Goal: Task Accomplishment & Management: Manage account settings

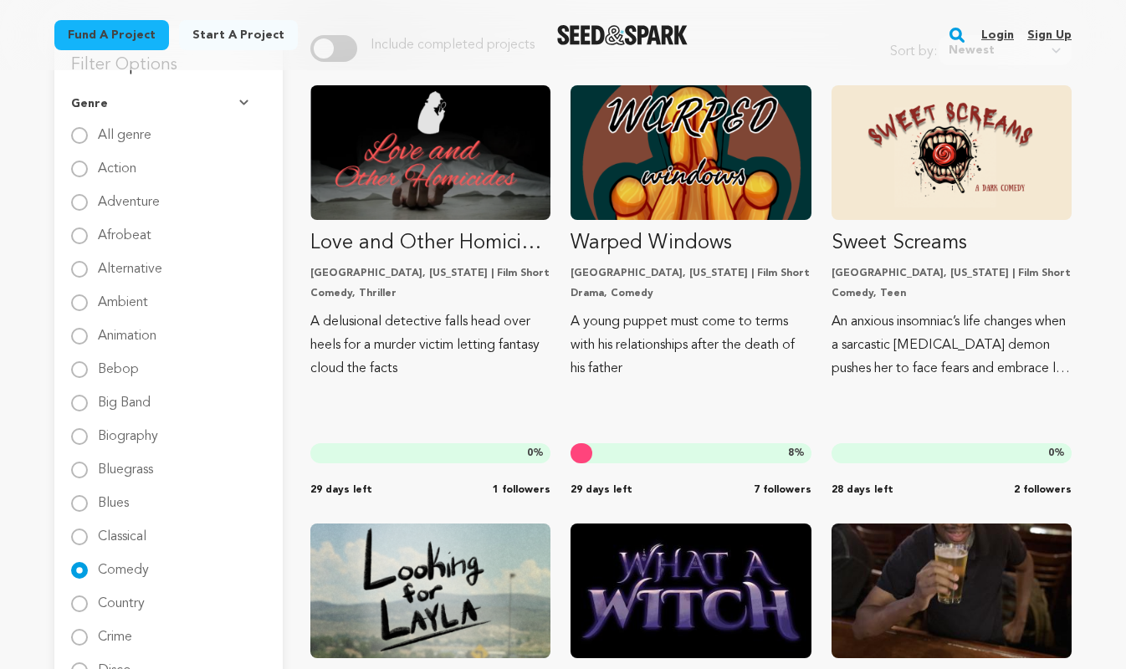
scroll to position [218, 0]
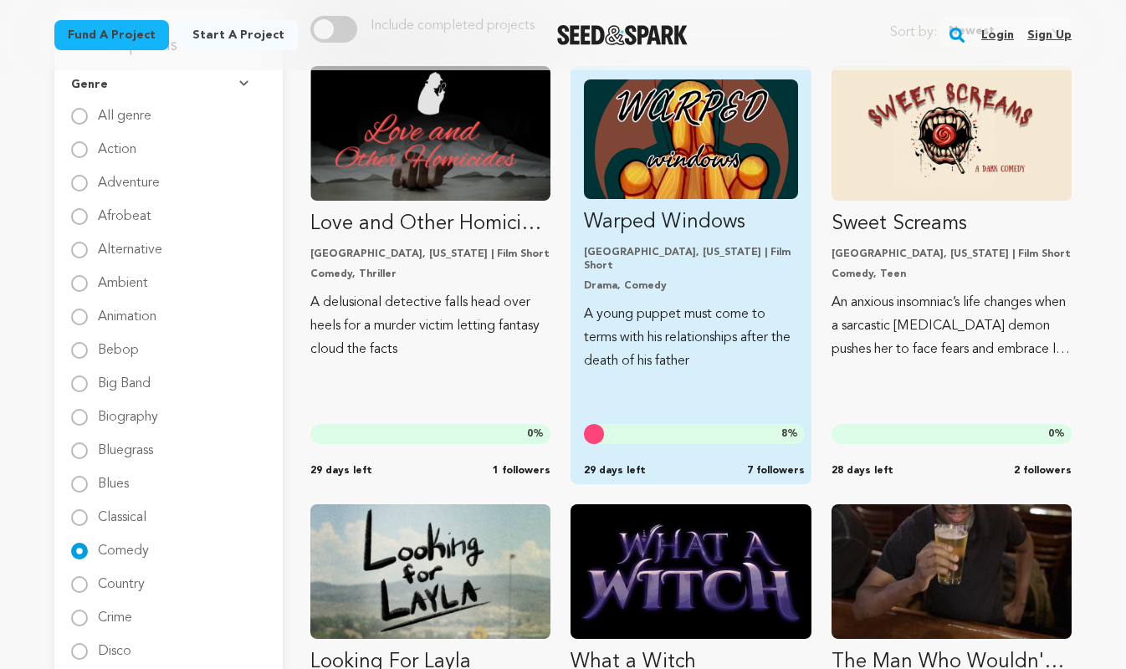
click at [691, 263] on div "Chicago, Illinois | Film Short Drama, Comedy" at bounding box center [690, 269] width 213 height 47
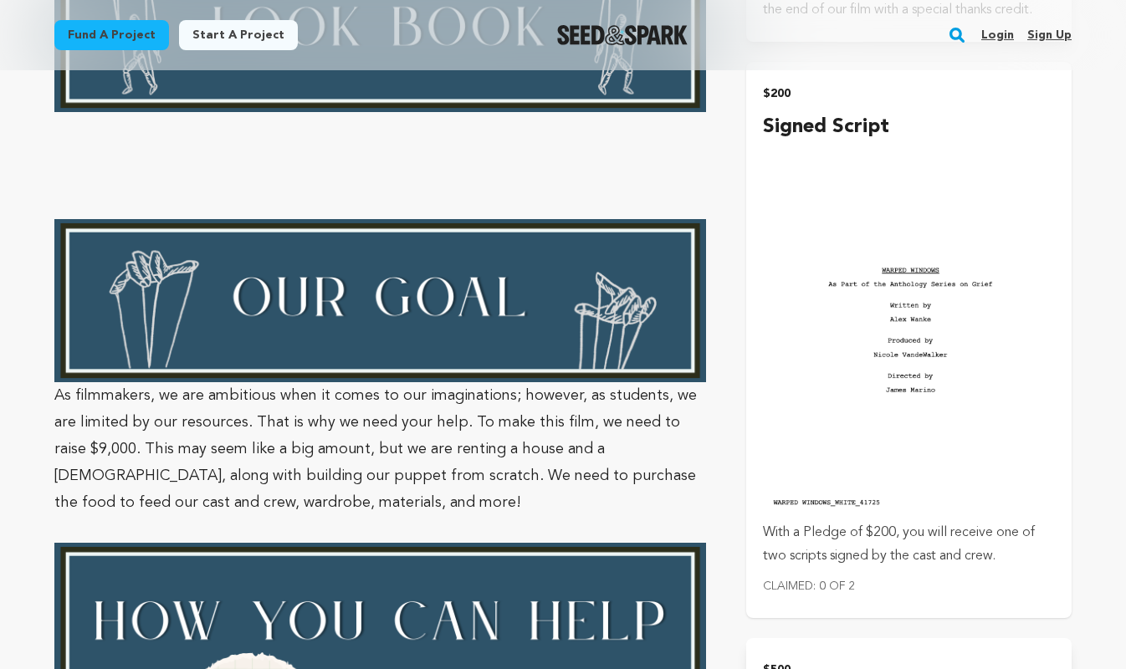
scroll to position [2498, 0]
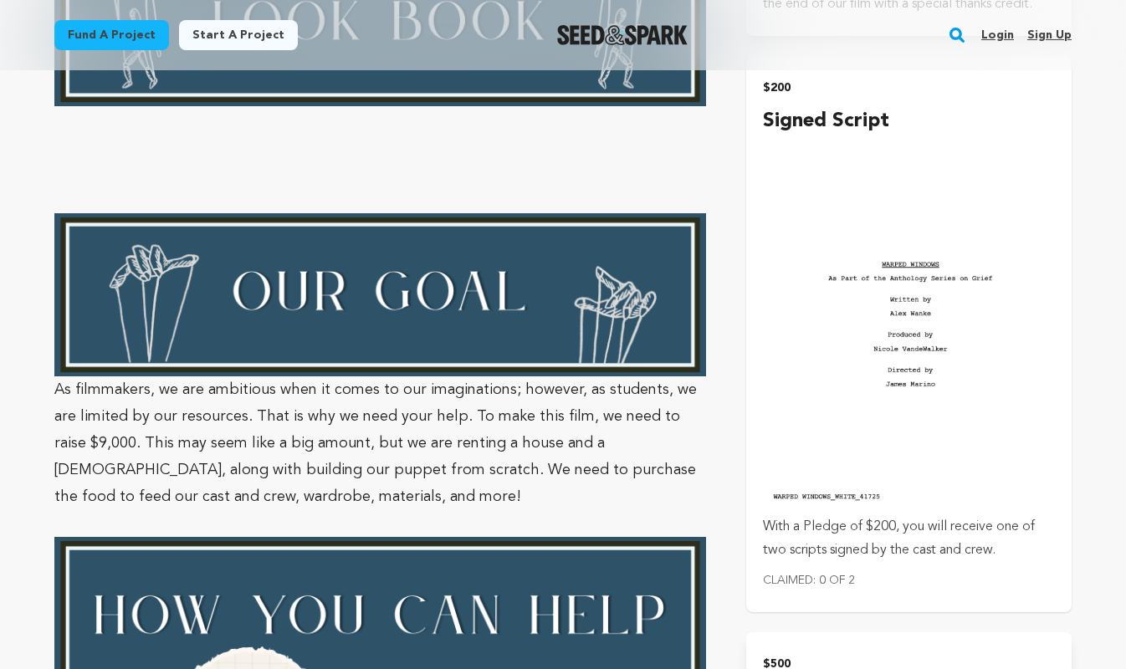
click at [934, 345] on img "submit" at bounding box center [909, 318] width 292 height 365
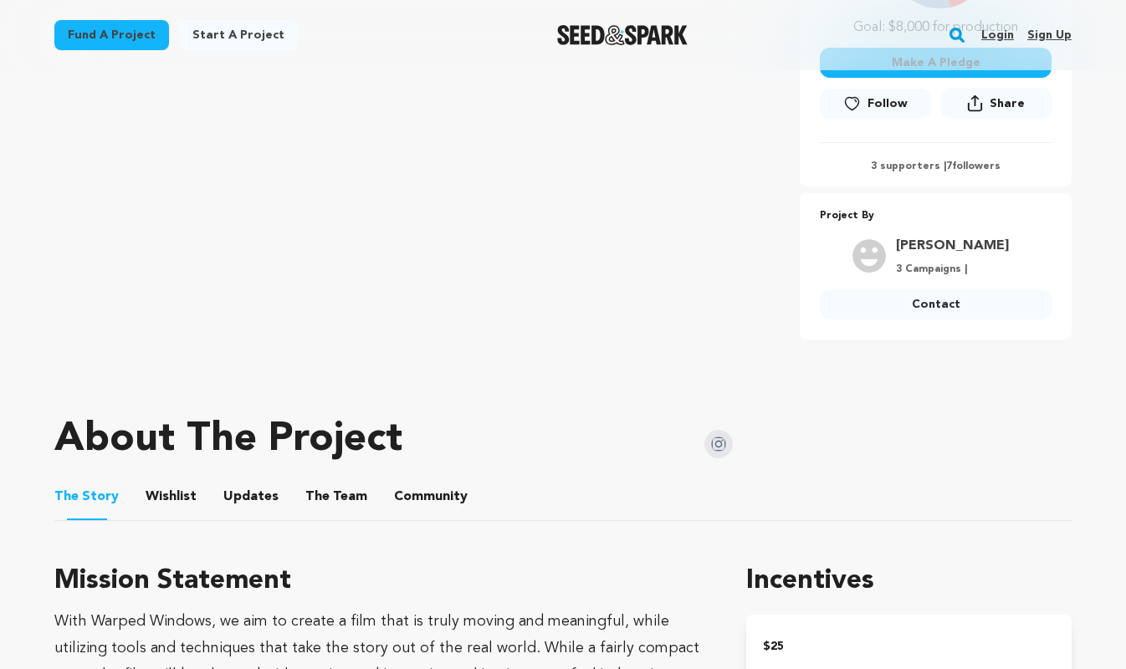
scroll to position [483, 0]
click at [151, 490] on button "Wishlist" at bounding box center [171, 499] width 40 height 40
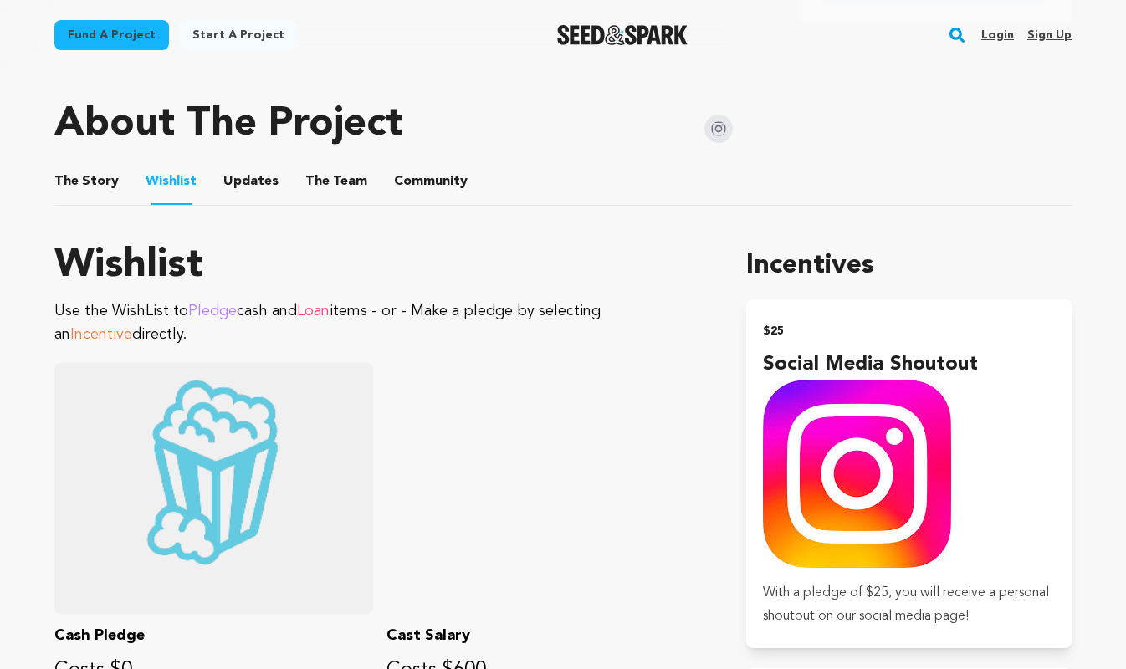
scroll to position [796, 0]
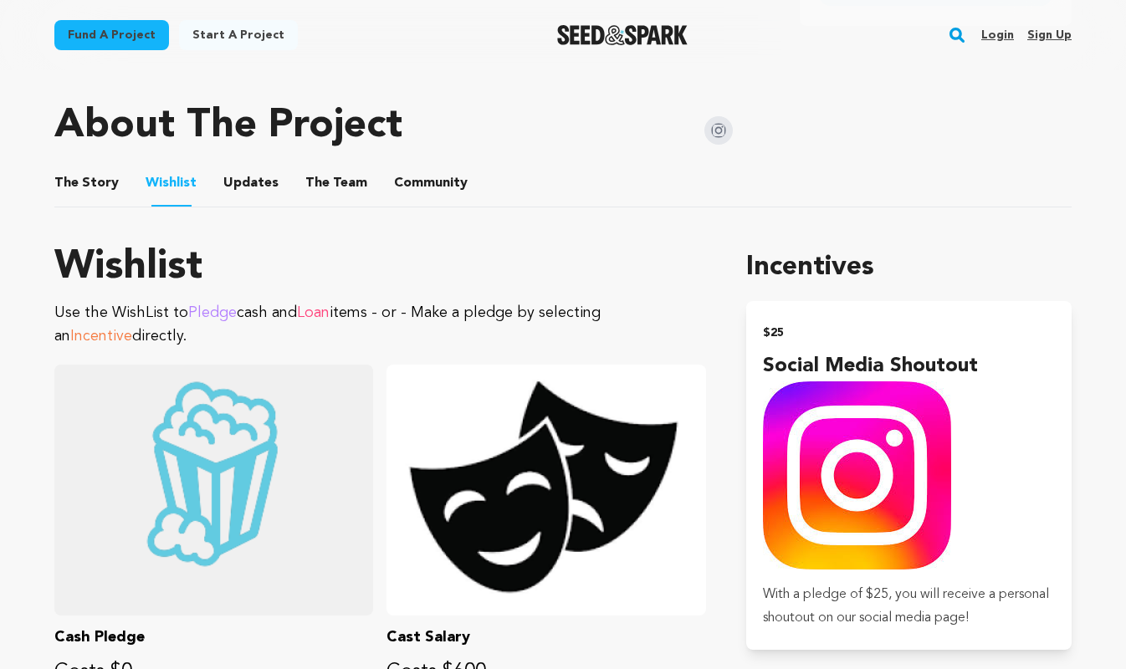
click at [330, 194] on button "The Team" at bounding box center [336, 186] width 40 height 40
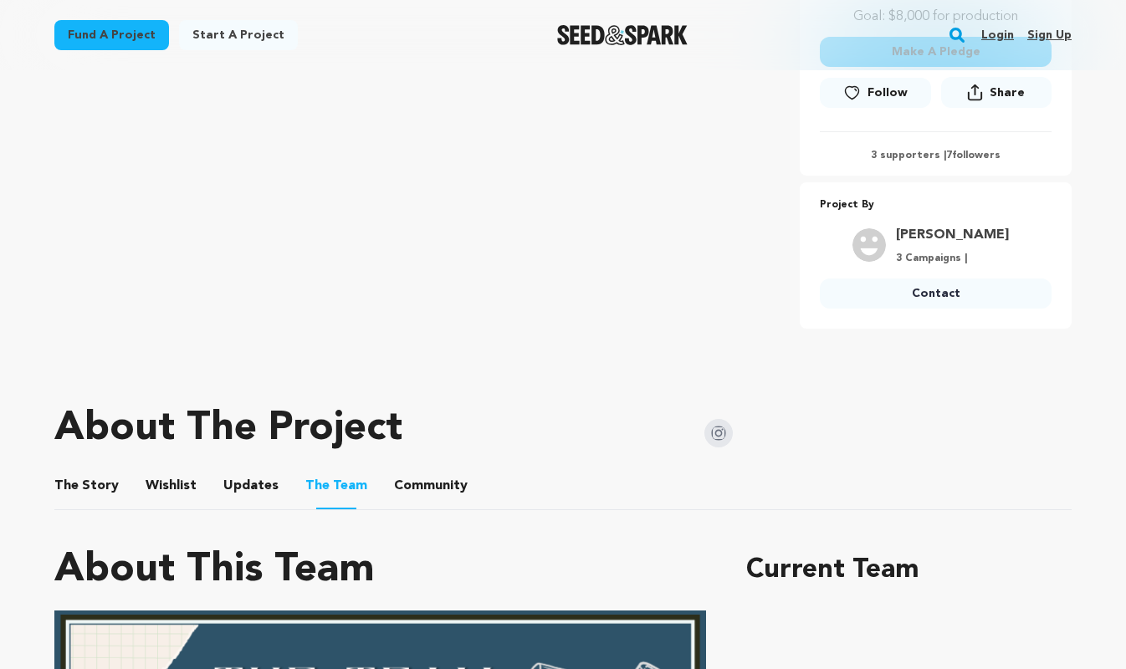
scroll to position [494, 0]
click at [98, 478] on button "The Story" at bounding box center [87, 488] width 40 height 40
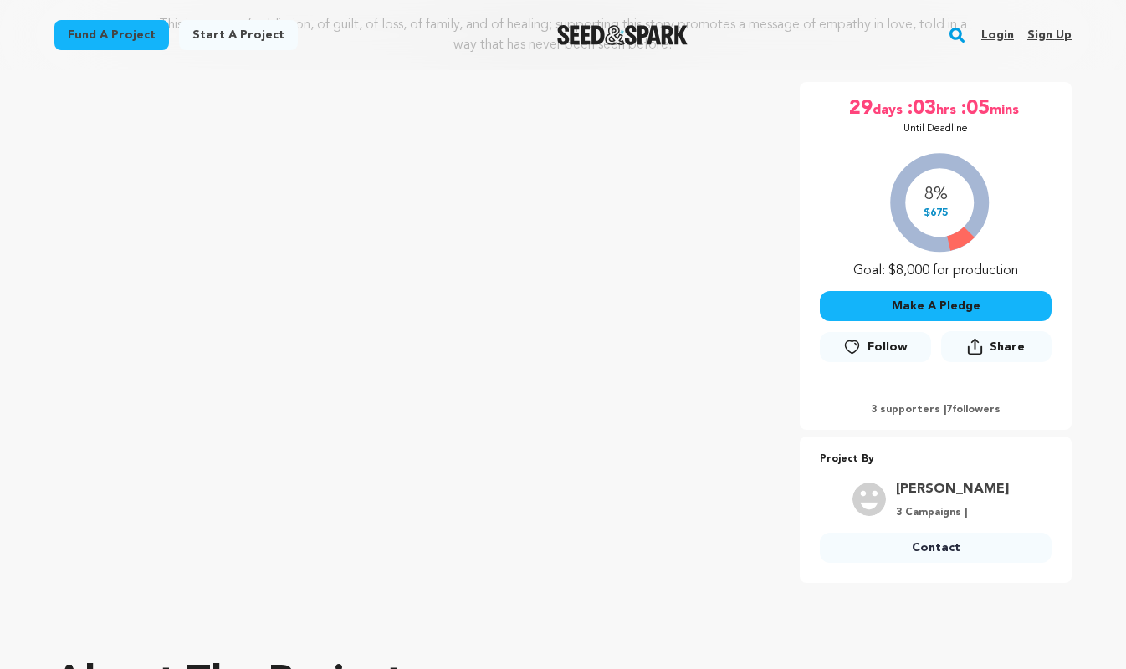
scroll to position [243, 0]
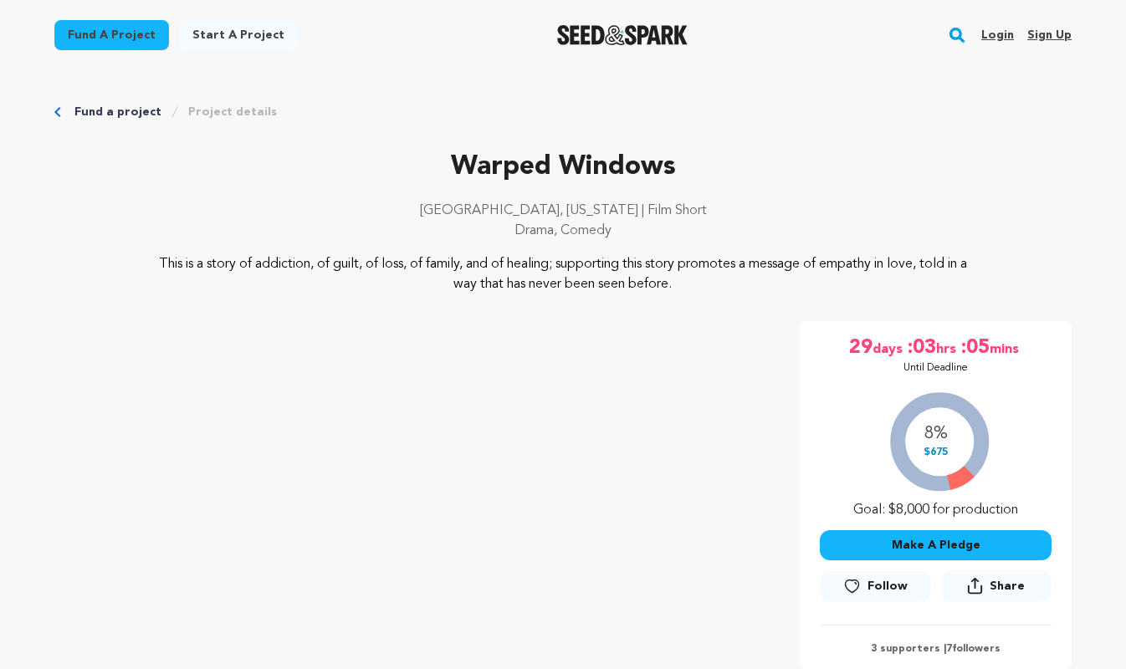
scroll to position [796, 0]
click at [68, 117] on div "Fund a project Project details" at bounding box center [562, 112] width 1017 height 17
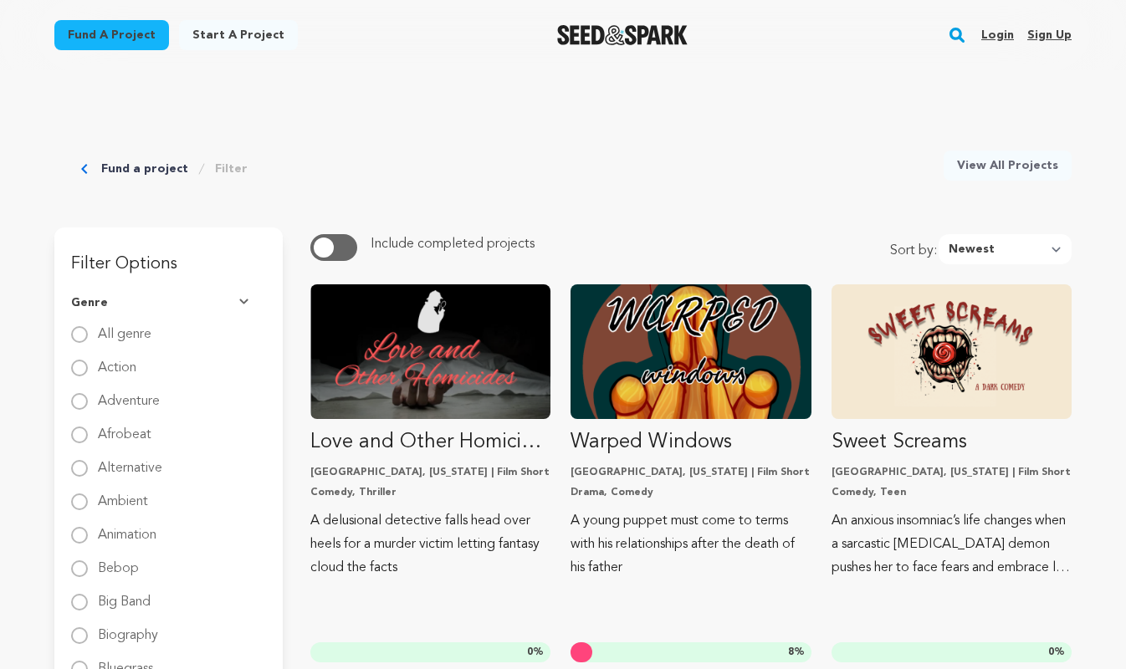
click at [1003, 18] on div "Login Sign up" at bounding box center [1020, 34] width 104 height 43
click at [1005, 34] on link "Login" at bounding box center [997, 35] width 33 height 27
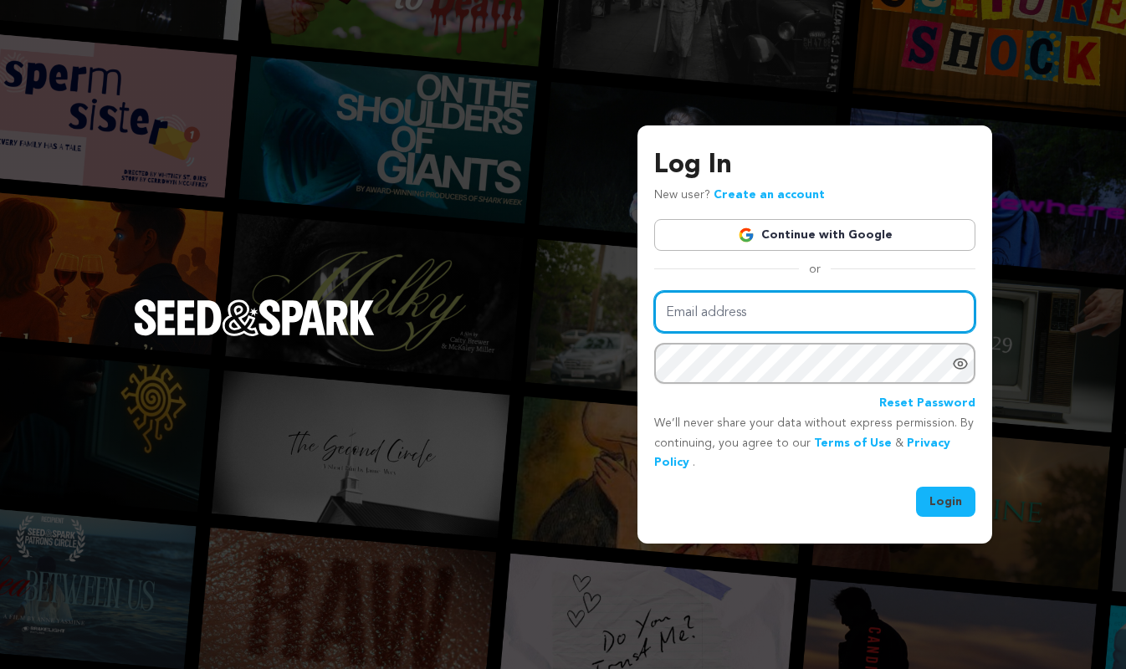
type input "AD3digital@gmail.com"
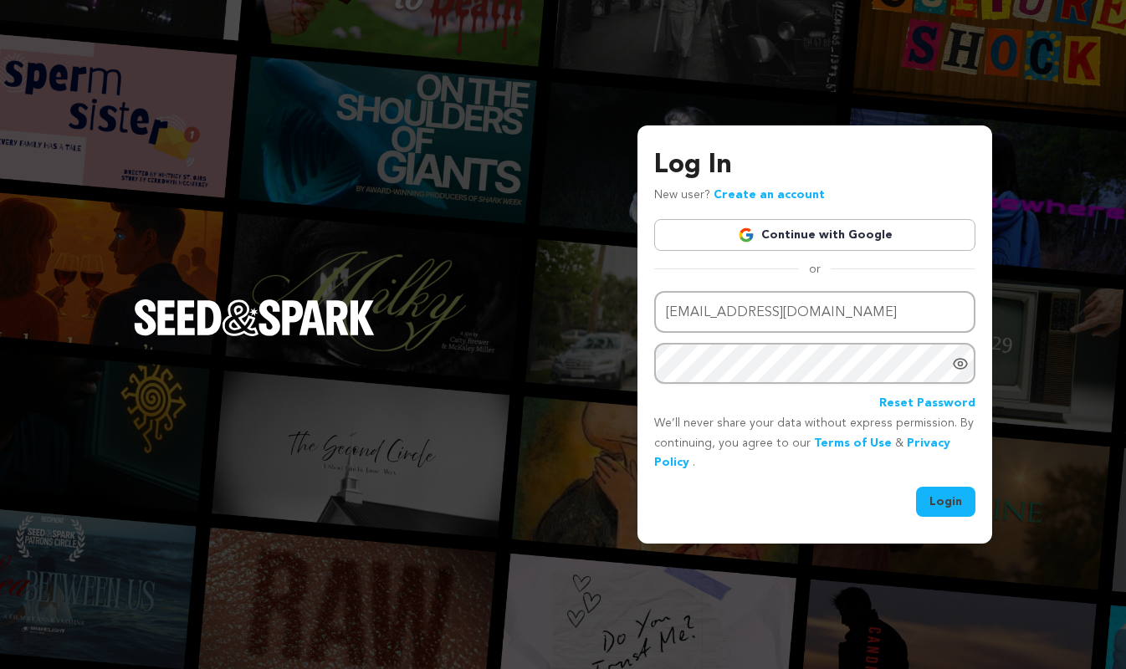
click at [957, 504] on button "Login" at bounding box center [945, 502] width 59 height 30
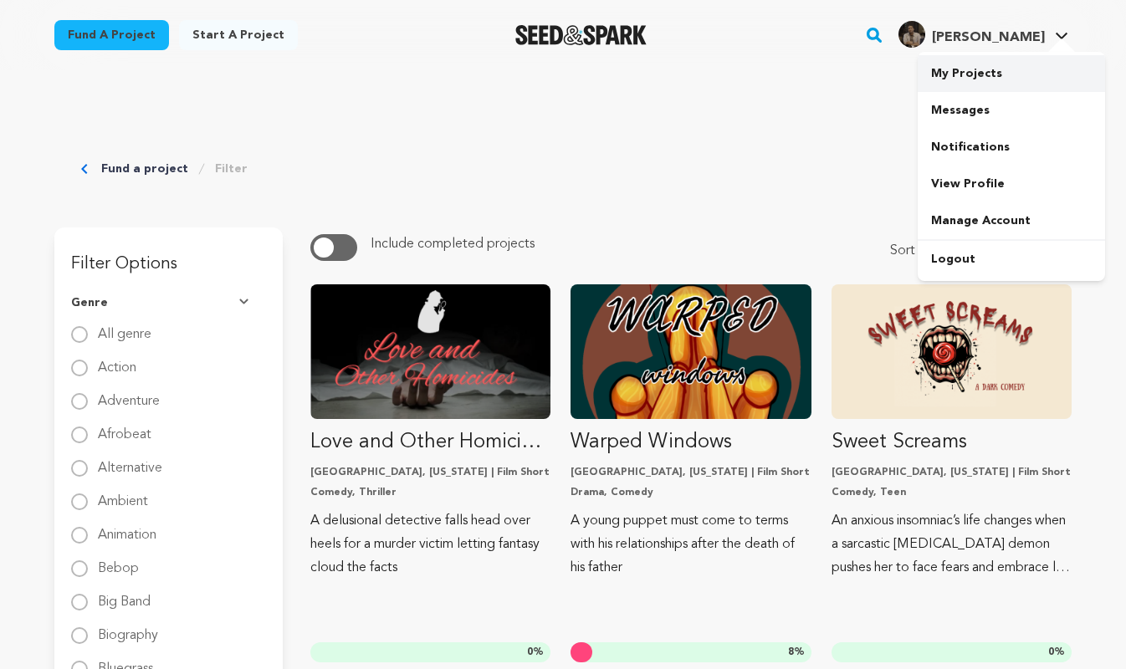
click at [995, 83] on link "My Projects" at bounding box center [1010, 73] width 187 height 37
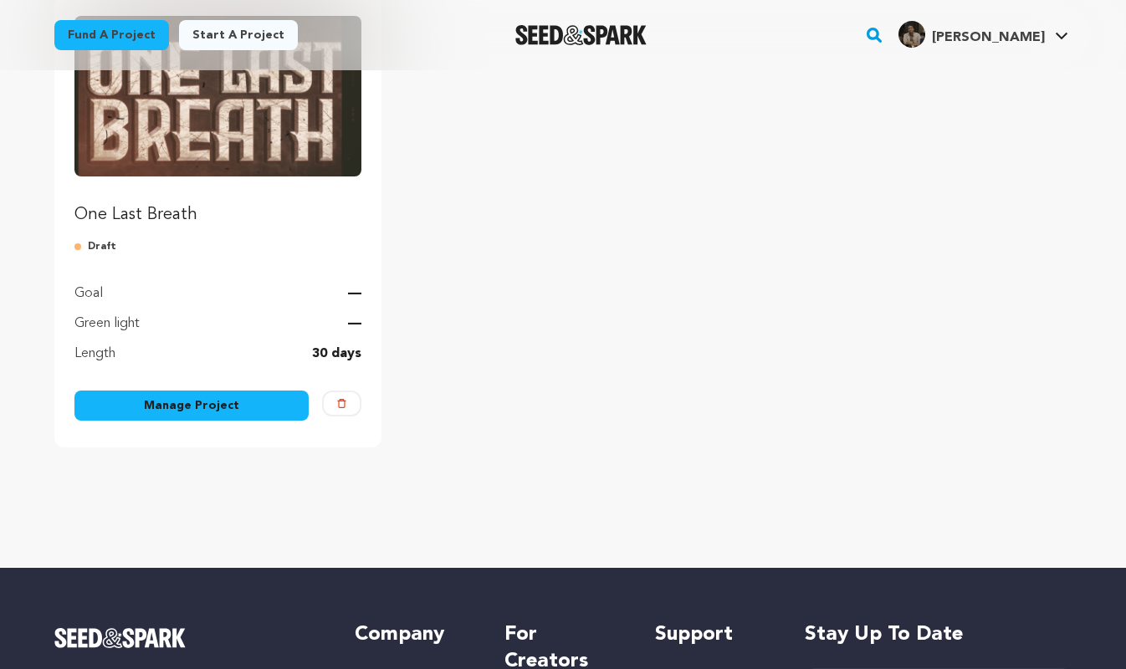
scroll to position [250, 0]
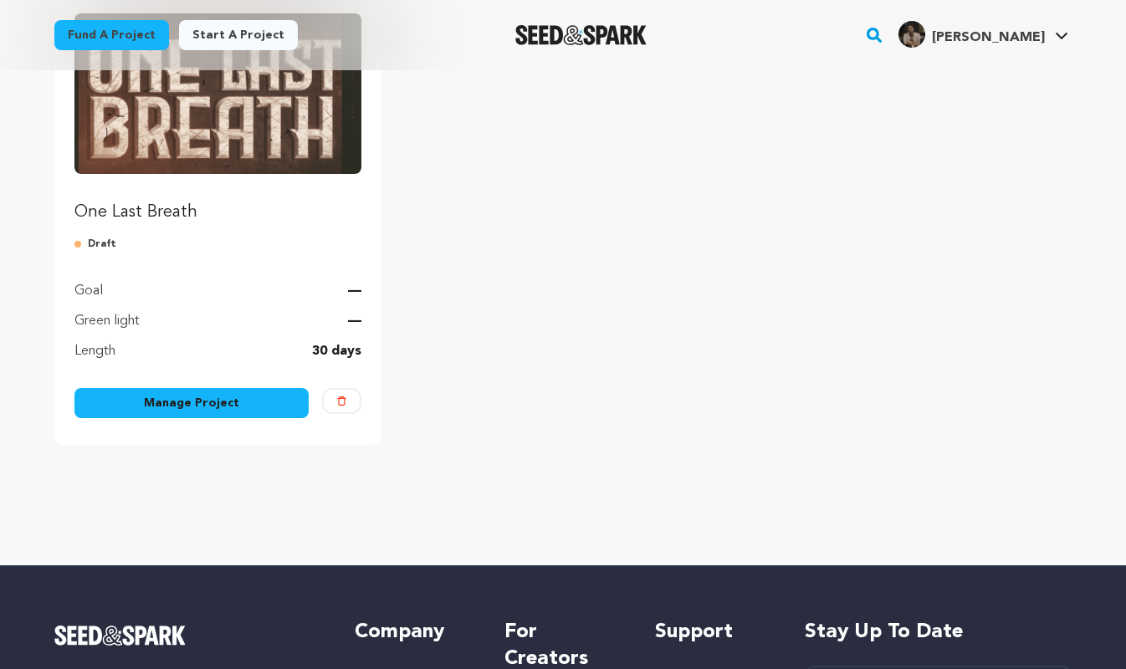
click at [224, 401] on link "Manage Project" at bounding box center [191, 403] width 234 height 30
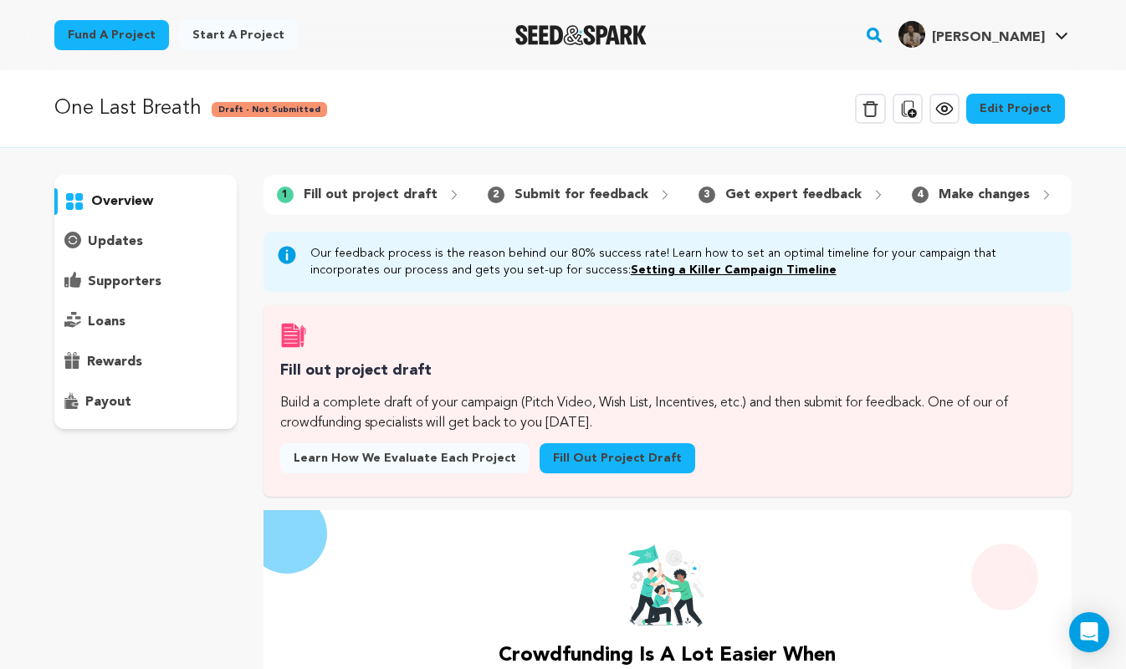
click at [1041, 125] on div "Edit Project" at bounding box center [1015, 112] width 99 height 37
click at [1028, 104] on link "Edit Project" at bounding box center [1015, 109] width 99 height 30
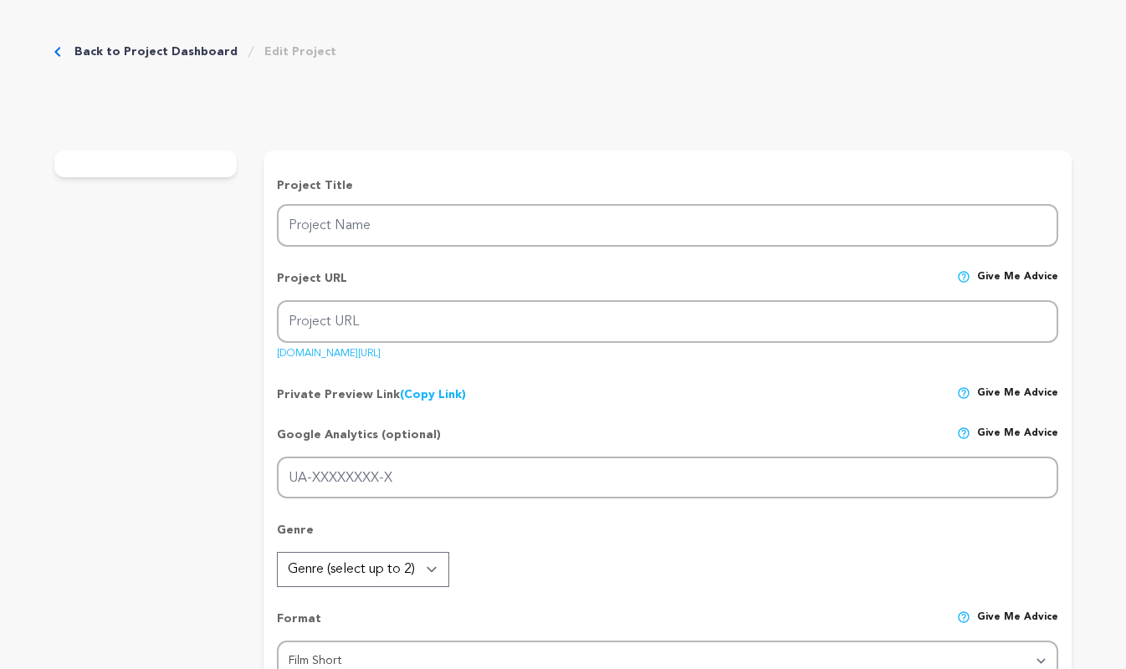
type input "One Last Breath"
type input "one-last-breath"
type input "A heartfelt exploration of love, Heavy Metal and the lengths a parent will go t…"
type textarea "In a heartfelt quest to reconnect with his estranged daughter, a recently divor…"
type textarea "“One Last Breath” is more than just a short film, it's a heartfelt story about …"
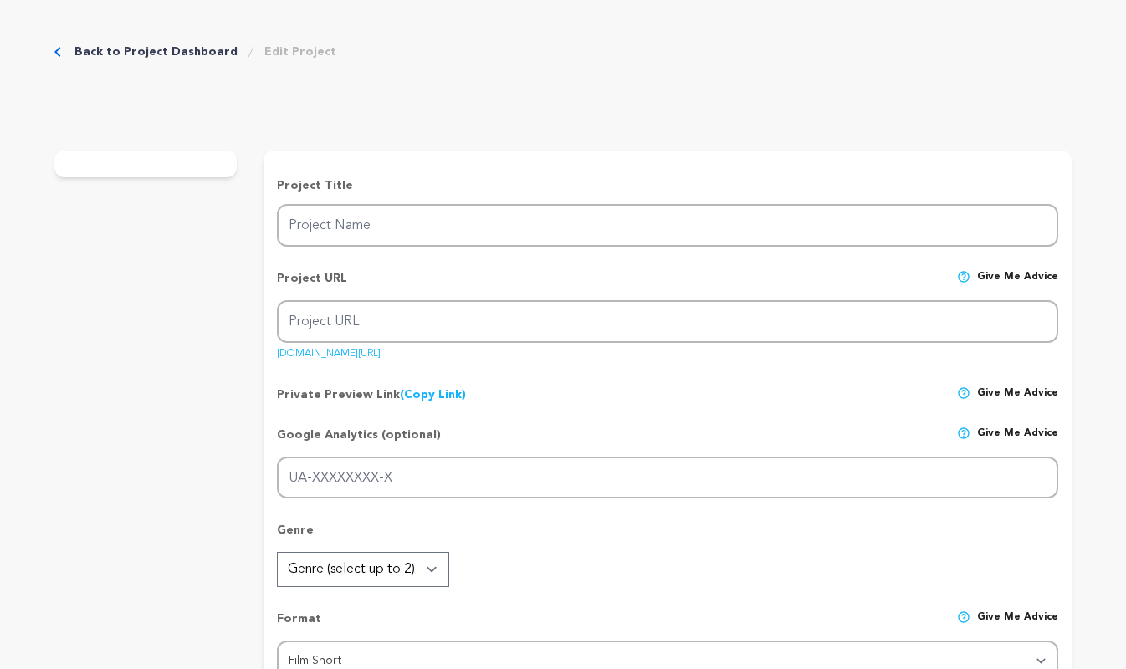
type textarea "Film Independent"
radio input "true"
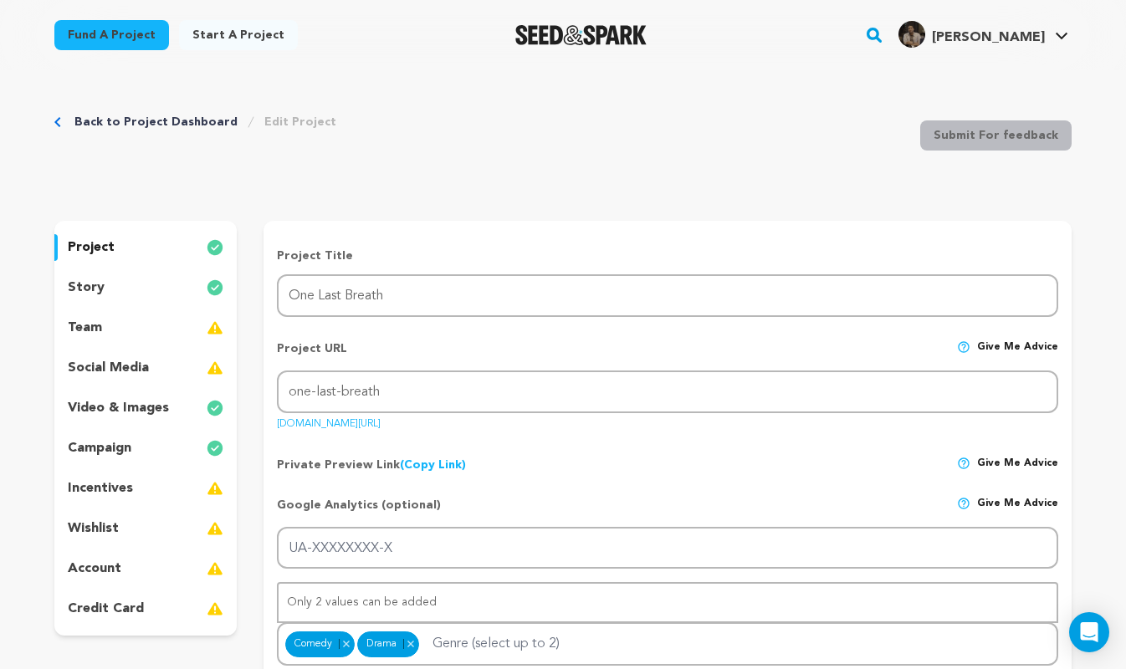
click at [111, 317] on div "team" at bounding box center [145, 327] width 182 height 27
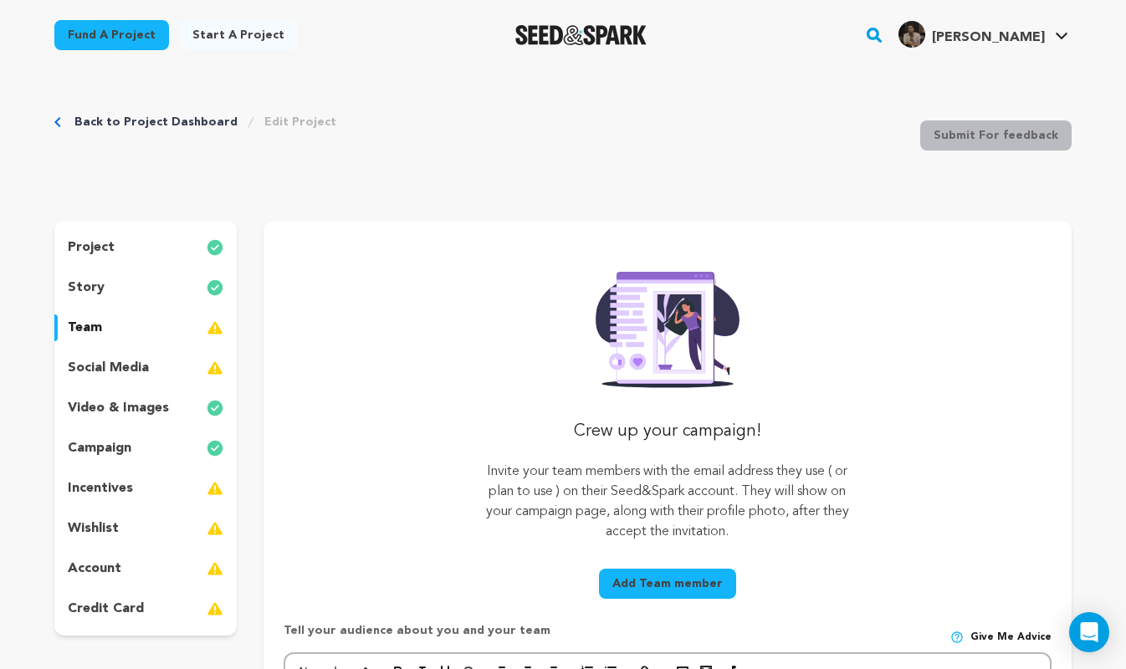
click at [125, 260] on div "project" at bounding box center [145, 247] width 182 height 27
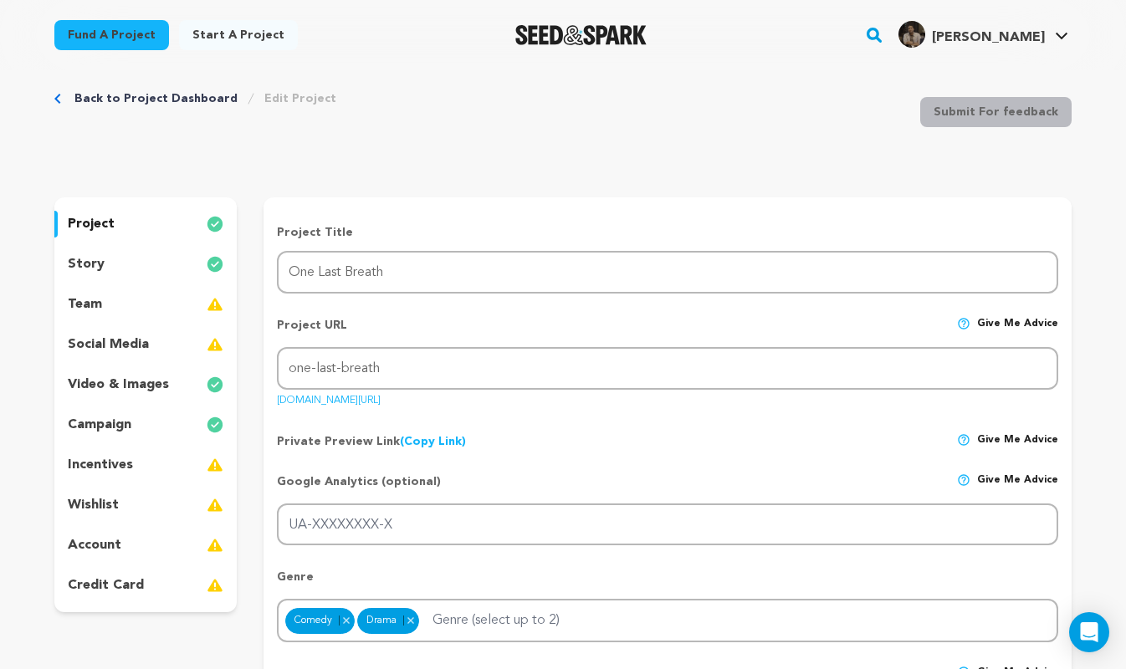
scroll to position [33, 0]
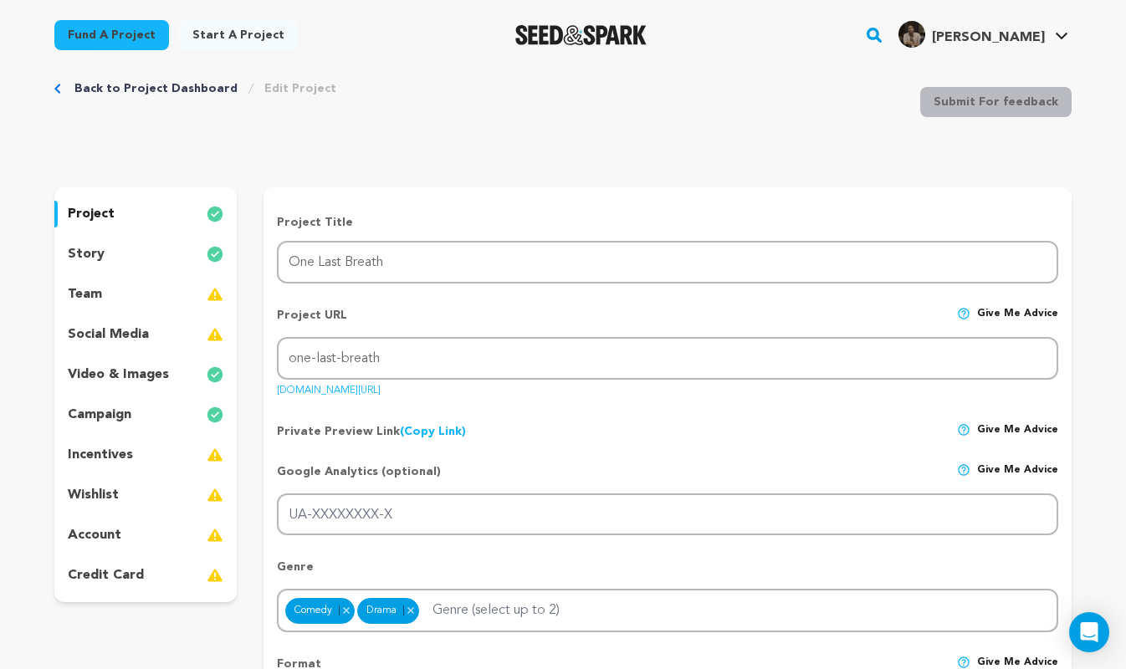
click at [119, 412] on p "campaign" at bounding box center [100, 415] width 64 height 20
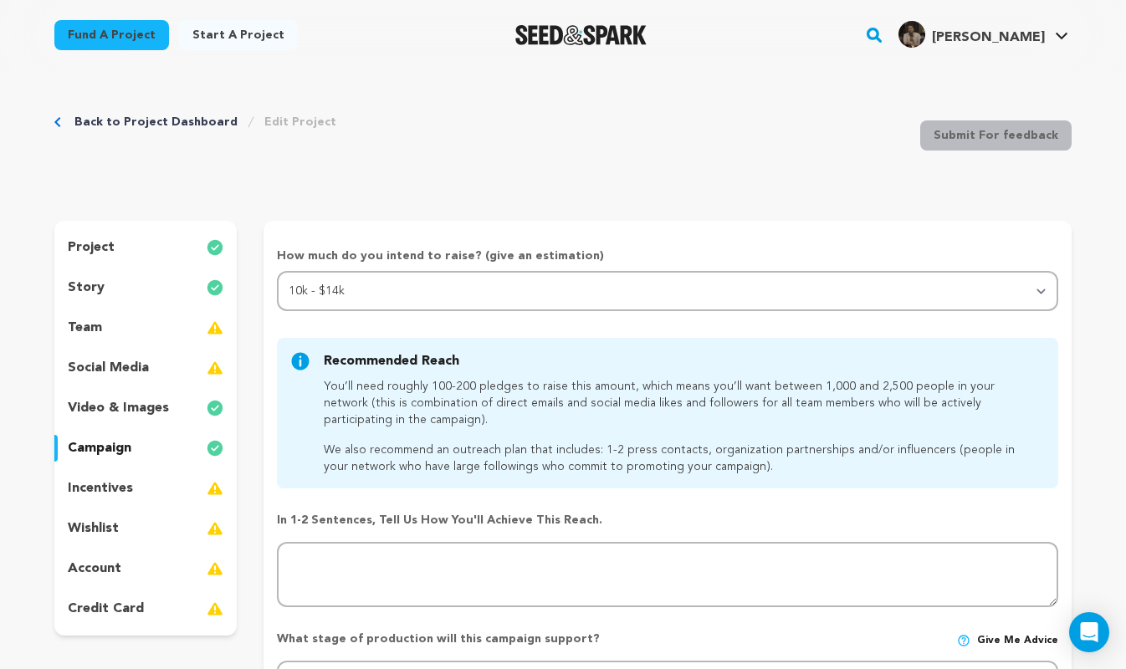
click at [69, 128] on div "Back to Project Dashboard Edit Project" at bounding box center [195, 122] width 282 height 17
click at [61, 125] on div "Back to Project Dashboard Edit Project" at bounding box center [195, 122] width 282 height 17
click at [57, 123] on icon "Breadcrumb" at bounding box center [57, 122] width 6 height 10
click at [105, 123] on link "Back to Project Dashboard" at bounding box center [155, 122] width 163 height 17
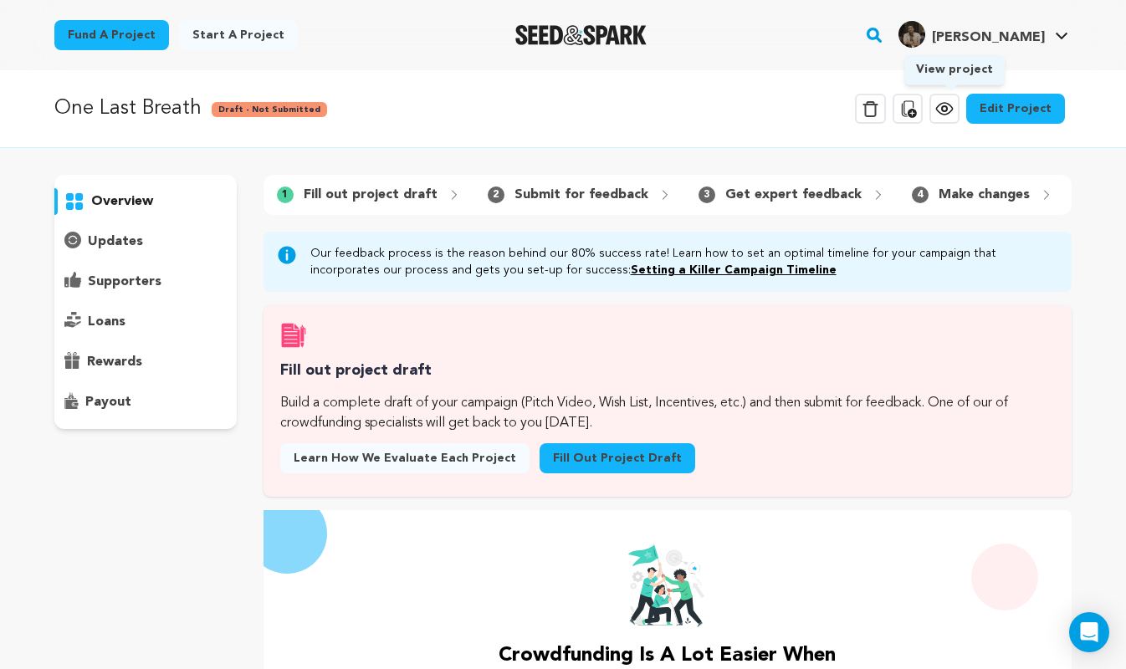
click at [950, 105] on icon at bounding box center [944, 109] width 20 height 20
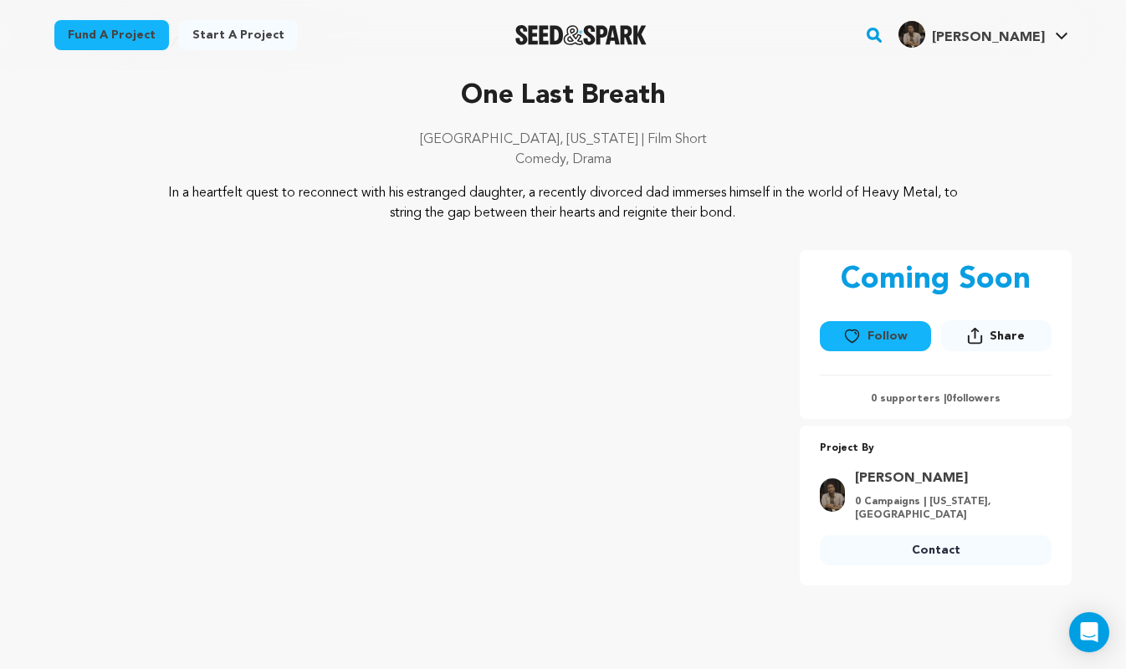
scroll to position [79, 0]
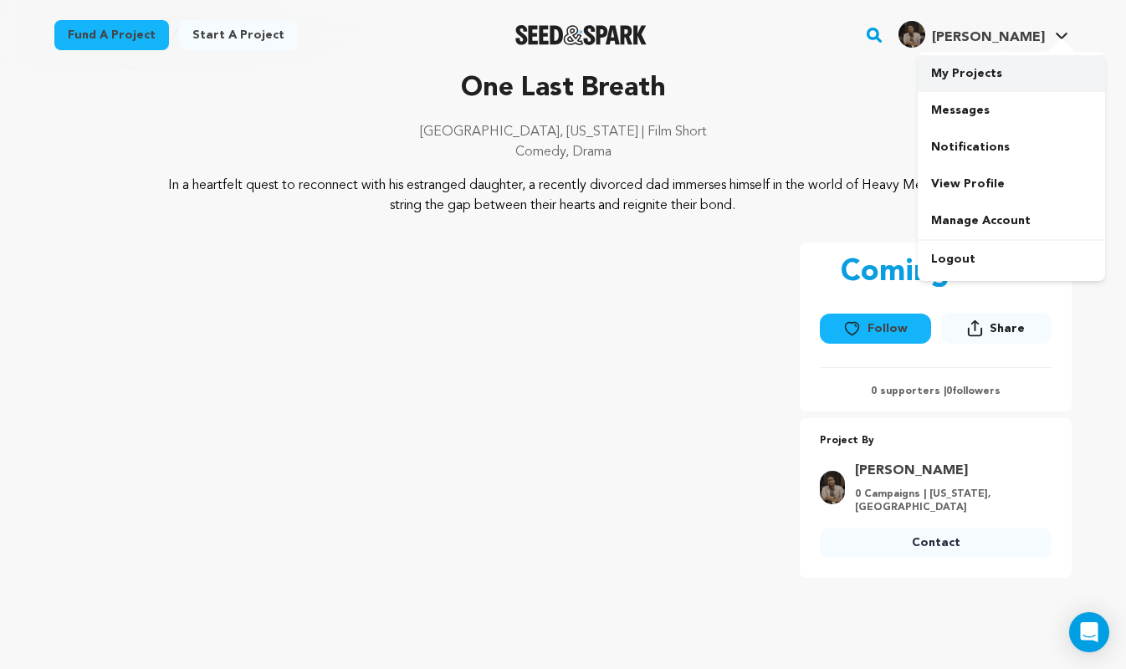
click at [984, 74] on link "My Projects" at bounding box center [1010, 73] width 187 height 37
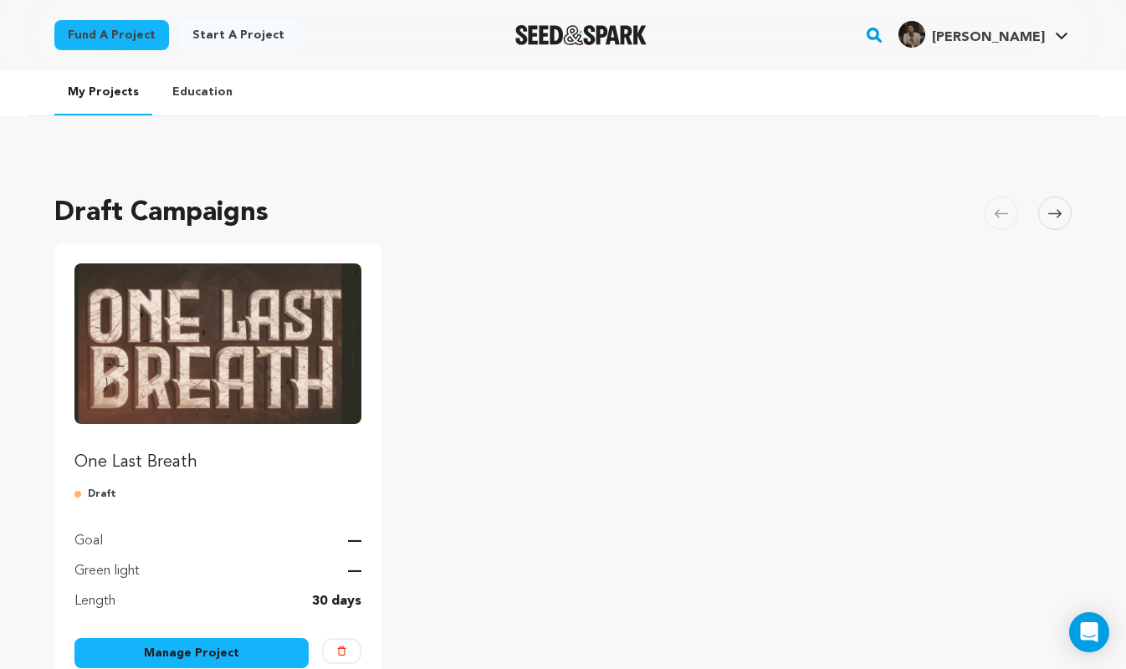
click at [156, 385] on img "Fund One Last Breath" at bounding box center [217, 343] width 287 height 161
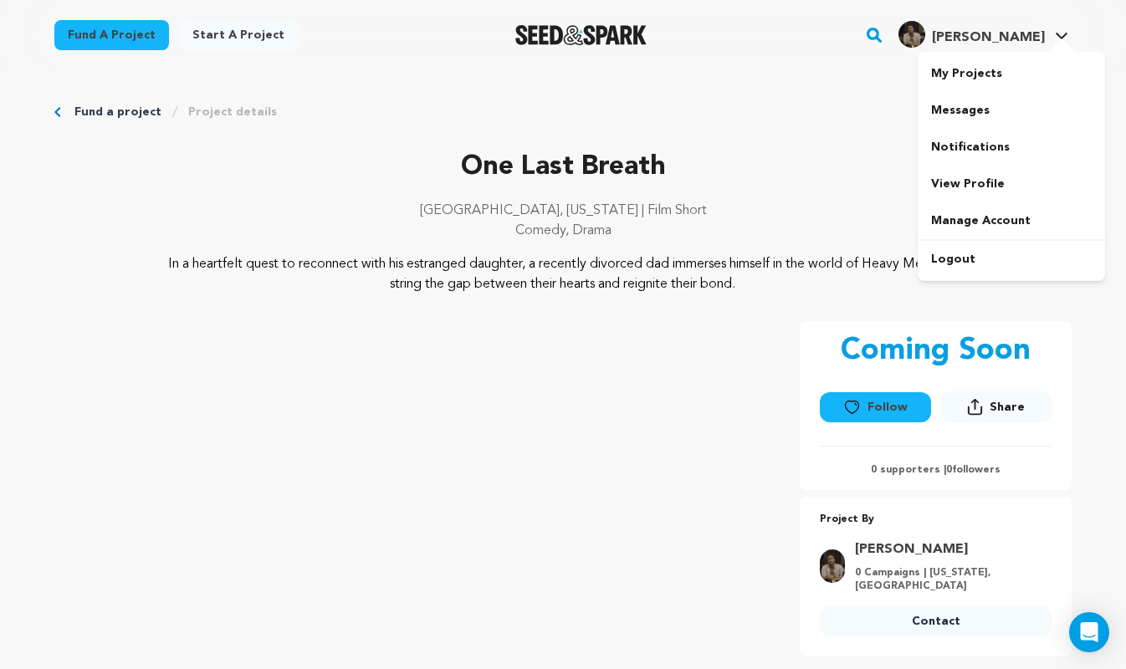
click at [1037, 42] on span "[PERSON_NAME]" at bounding box center [988, 37] width 113 height 13
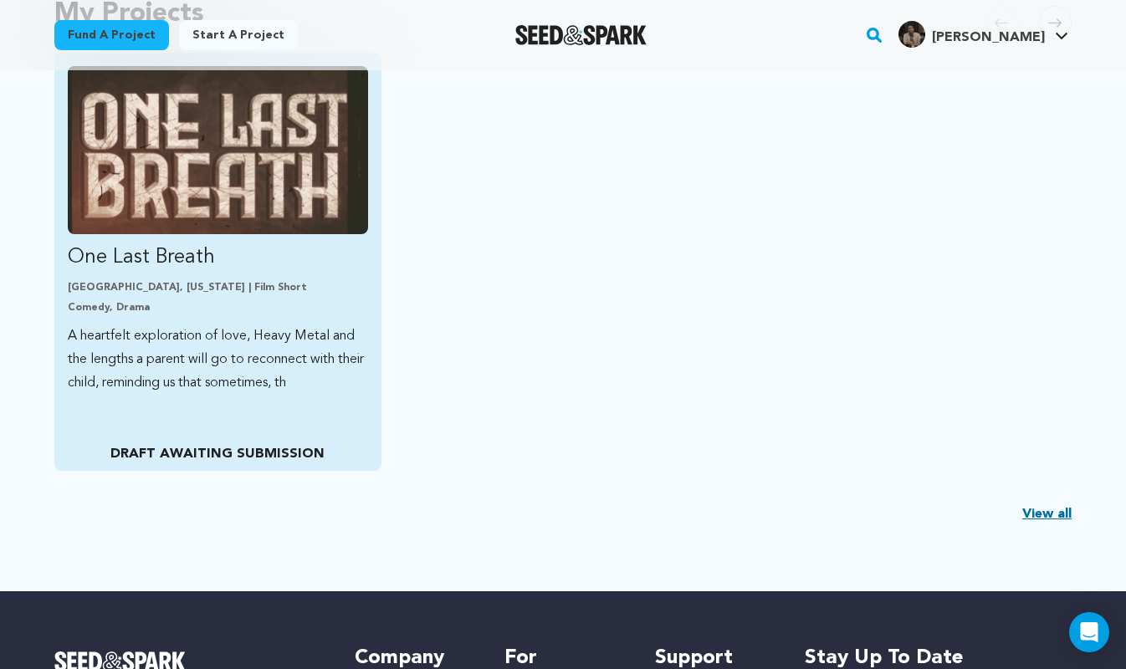
scroll to position [433, 0]
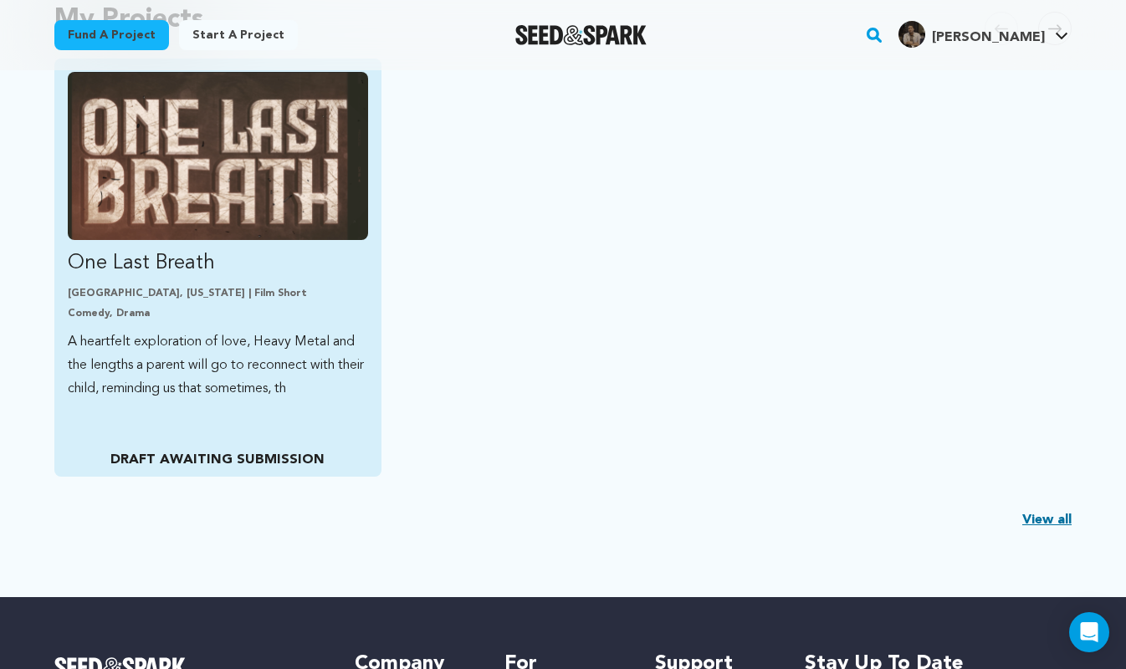
click at [324, 385] on p "A heartfelt exploration of love, Heavy Metal and the lengths a parent will go t…" at bounding box center [218, 365] width 300 height 70
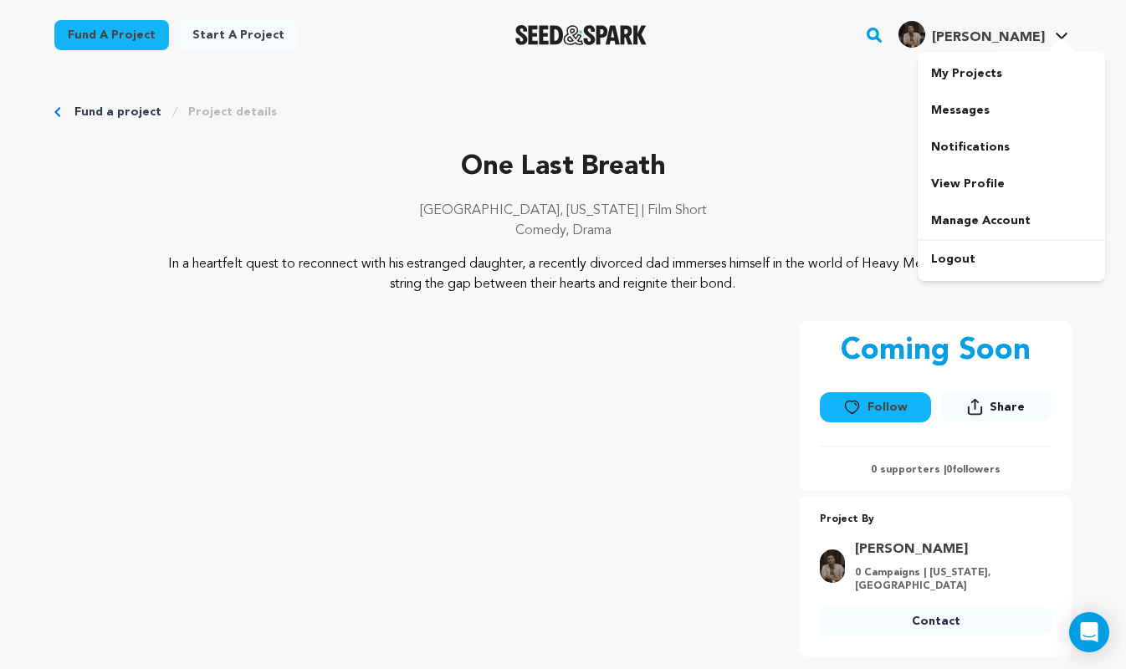
click at [1056, 43] on div at bounding box center [1061, 46] width 33 height 17
click at [983, 85] on link "My Projects" at bounding box center [1010, 73] width 187 height 37
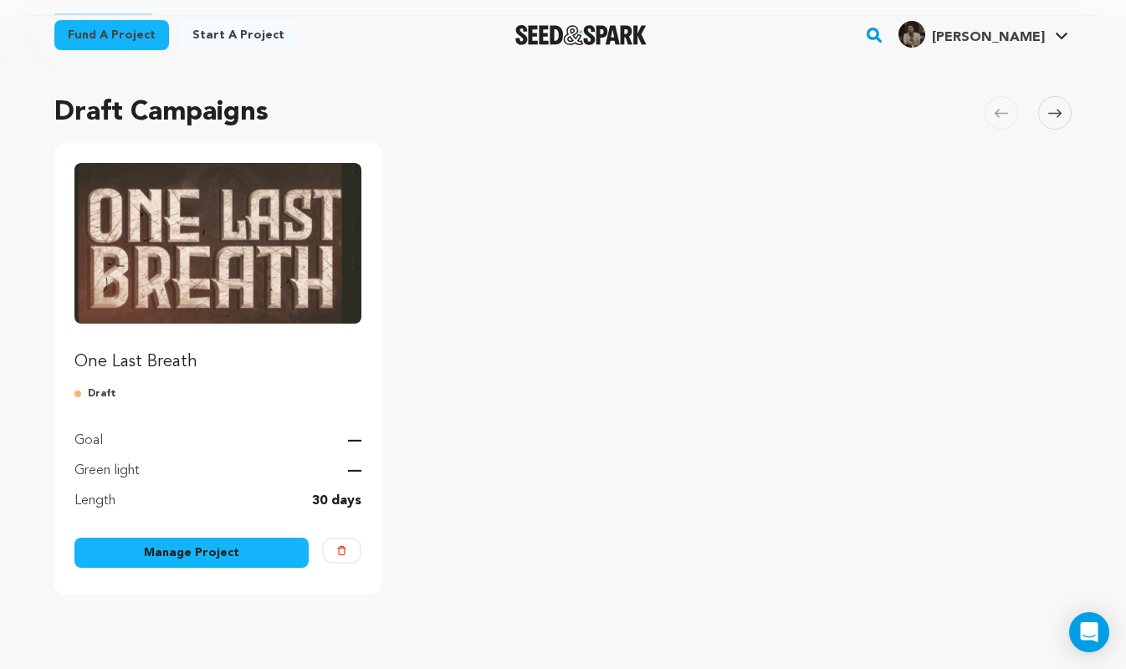
scroll to position [102, 0]
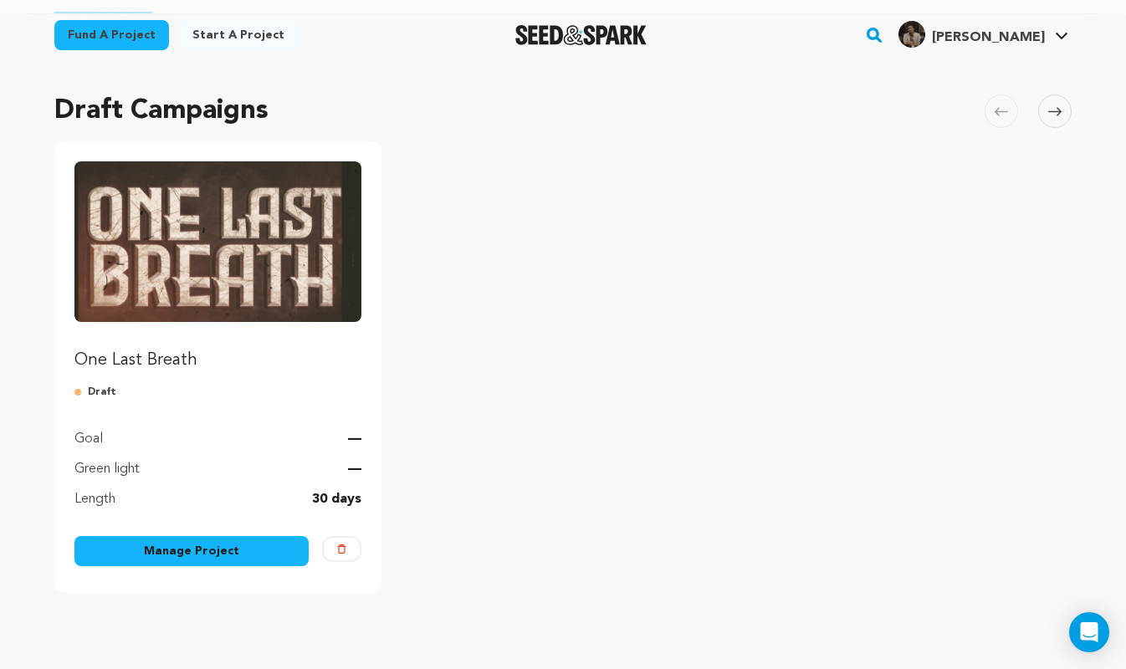
click at [200, 545] on link "Manage Project" at bounding box center [191, 551] width 234 height 30
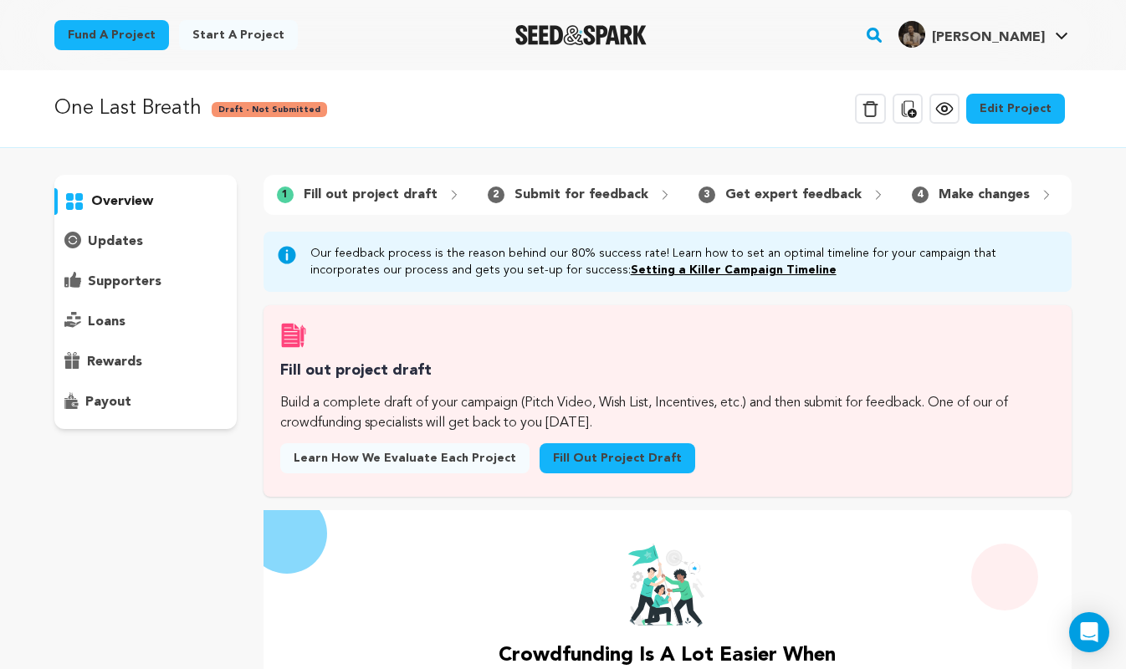
click at [995, 108] on link "Edit Project" at bounding box center [1015, 109] width 99 height 30
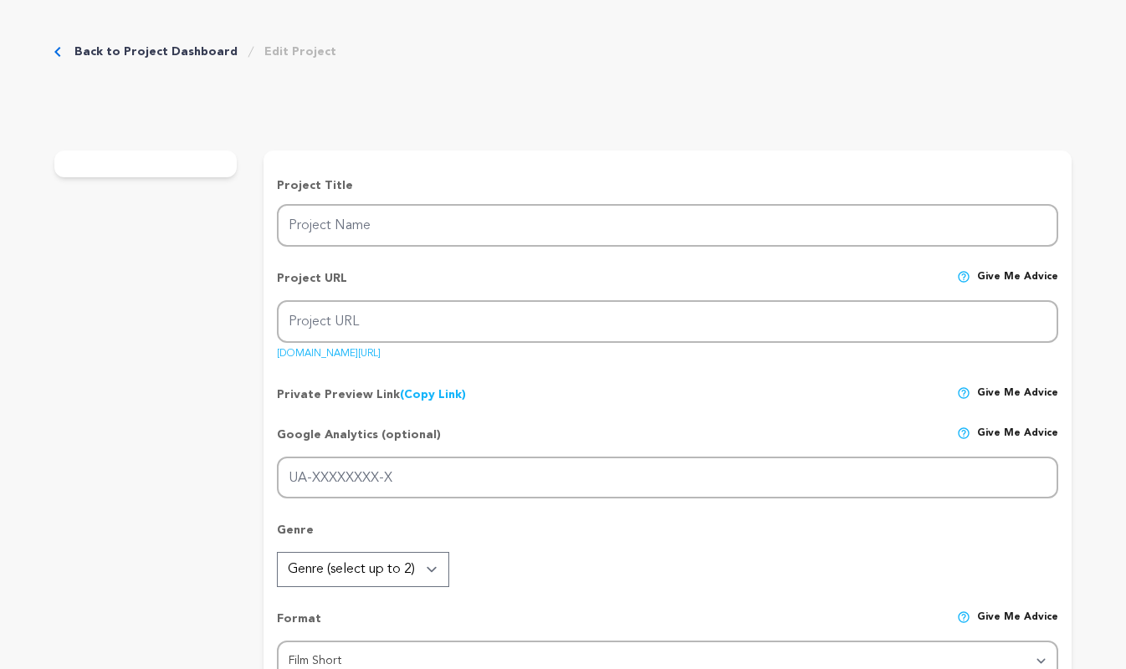
type input "One Last Breath"
type input "one-last-breath"
type input "A heartfelt exploration of love, Heavy Metal and the lengths a parent will go t…"
type textarea "In a heartfelt quest to reconnect with his estranged daughter, a recently divor…"
type textarea "“One Last Breath” is more than just a short film, it's a heartfelt story about …"
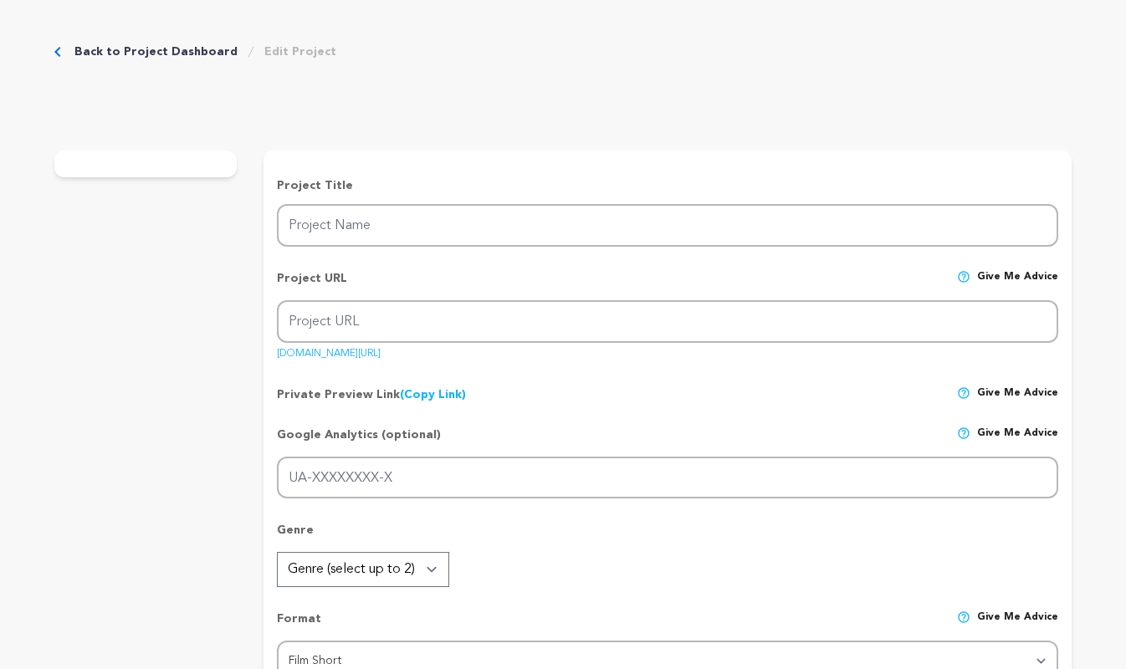
type textarea "Film Independent"
radio input "true"
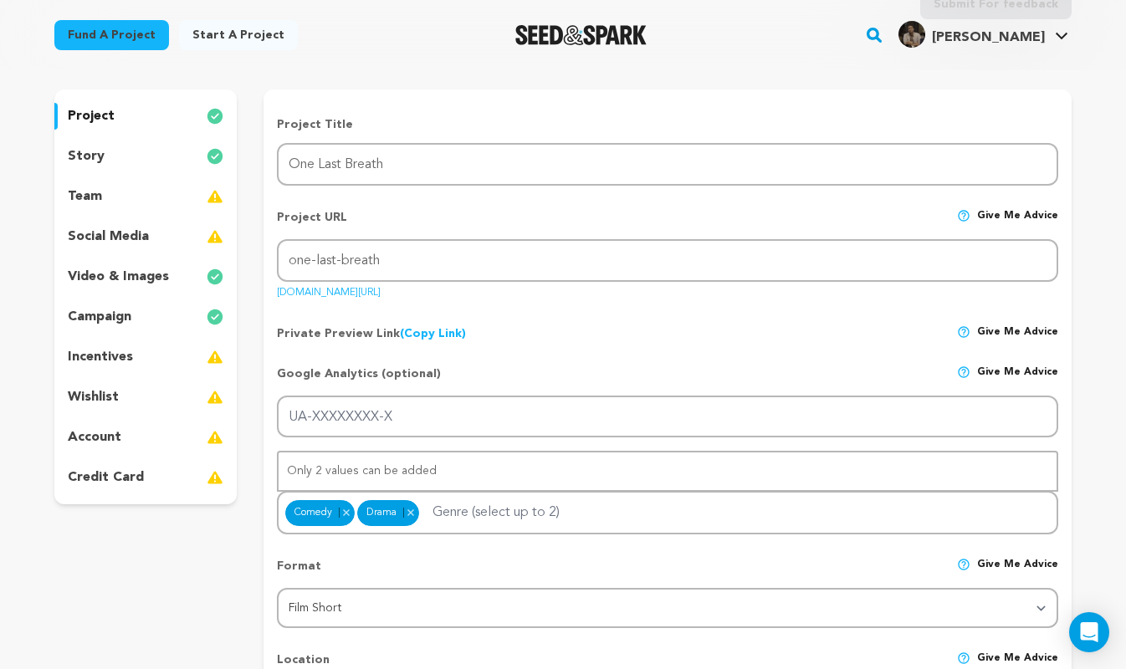
scroll to position [134, 0]
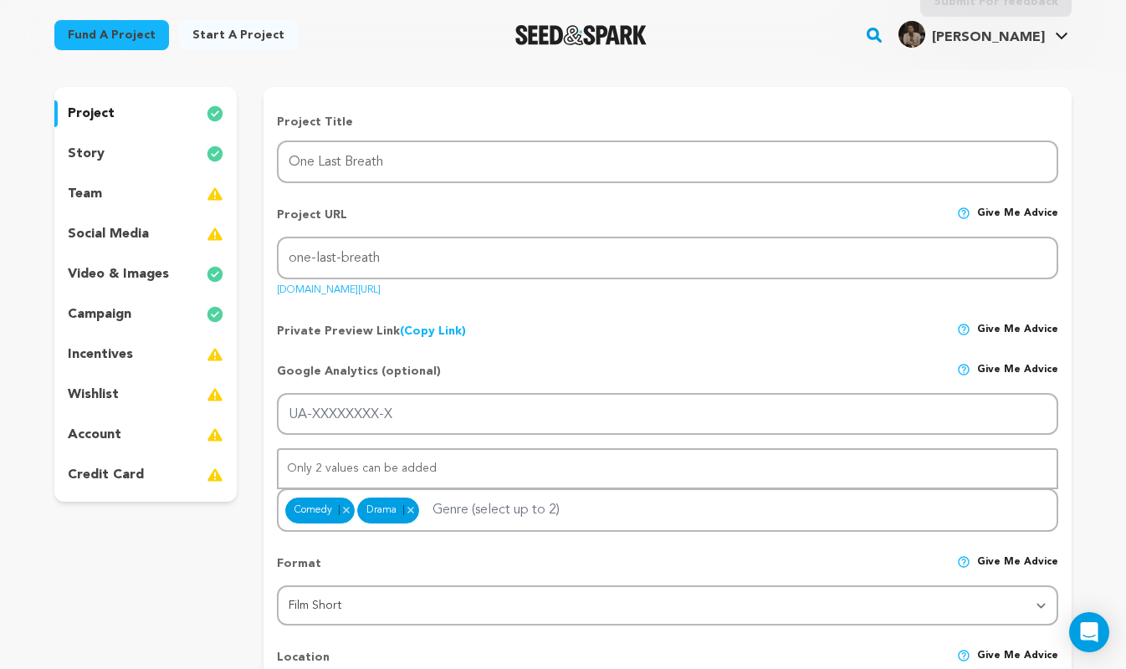
click at [92, 144] on p "story" at bounding box center [86, 154] width 37 height 20
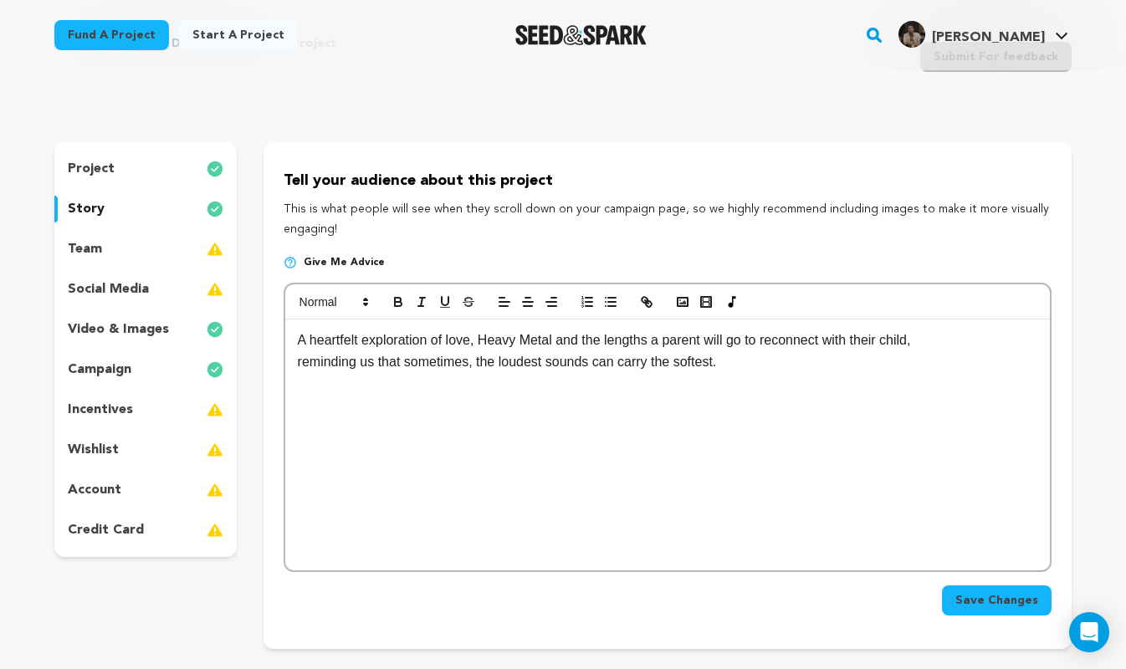
scroll to position [74, 0]
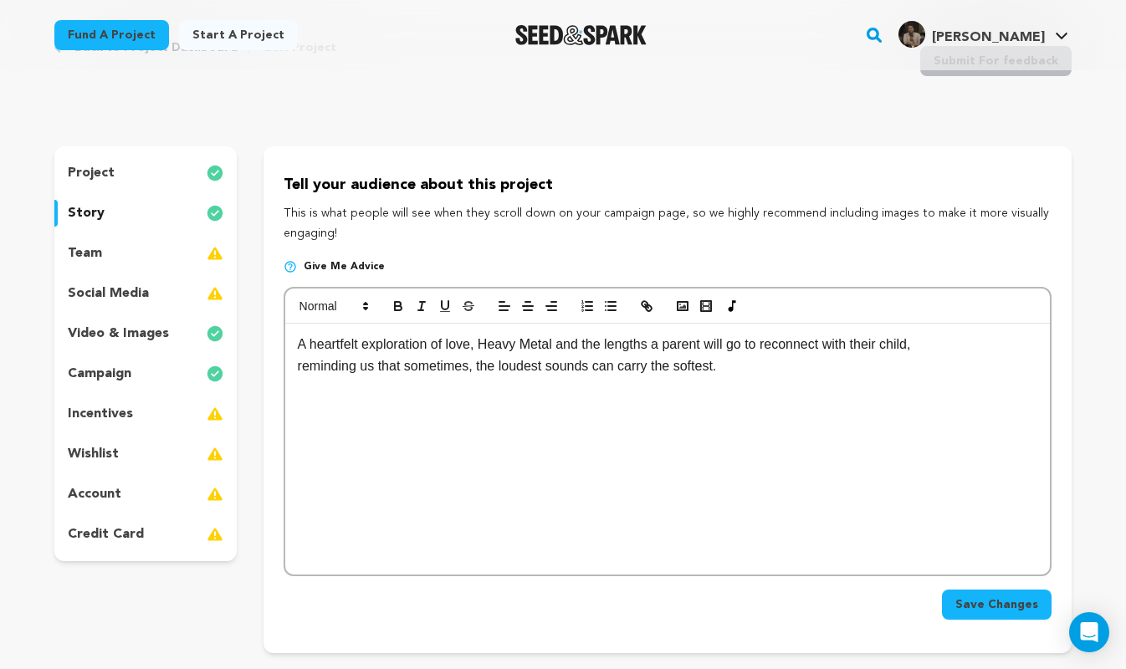
click at [859, 396] on p at bounding box center [667, 387] width 739 height 22
click at [802, 372] on p "reminding us that sometimes, the loudest sounds can carry the softest." at bounding box center [667, 366] width 739 height 22
click at [678, 306] on icon "button" at bounding box center [682, 306] width 15 height 15
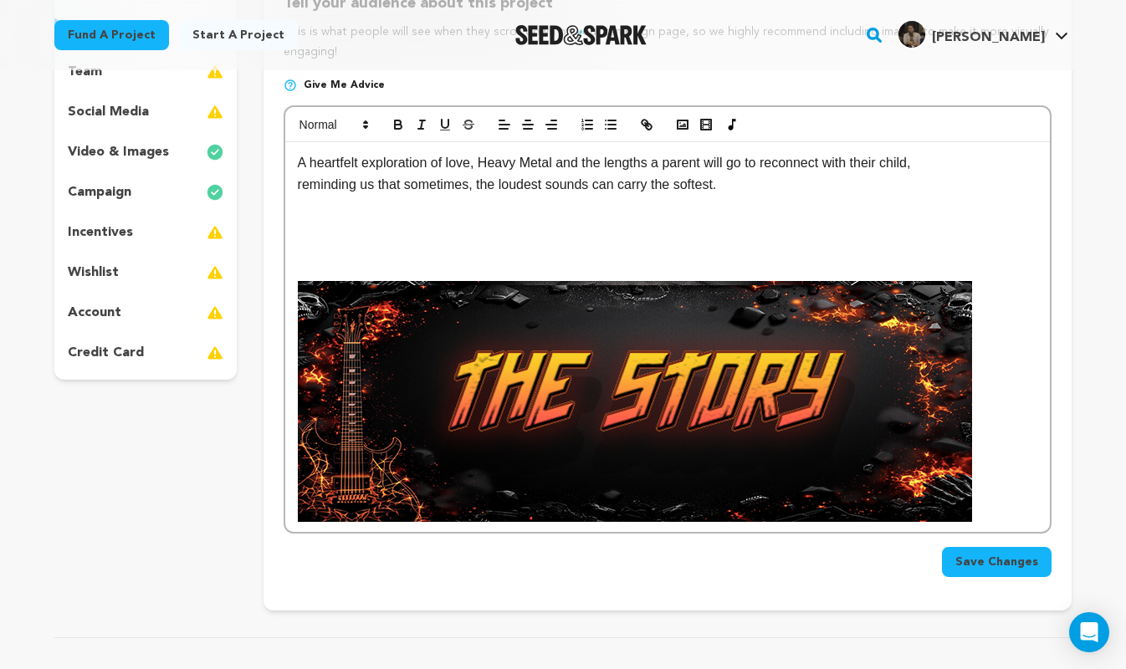
scroll to position [259, 0]
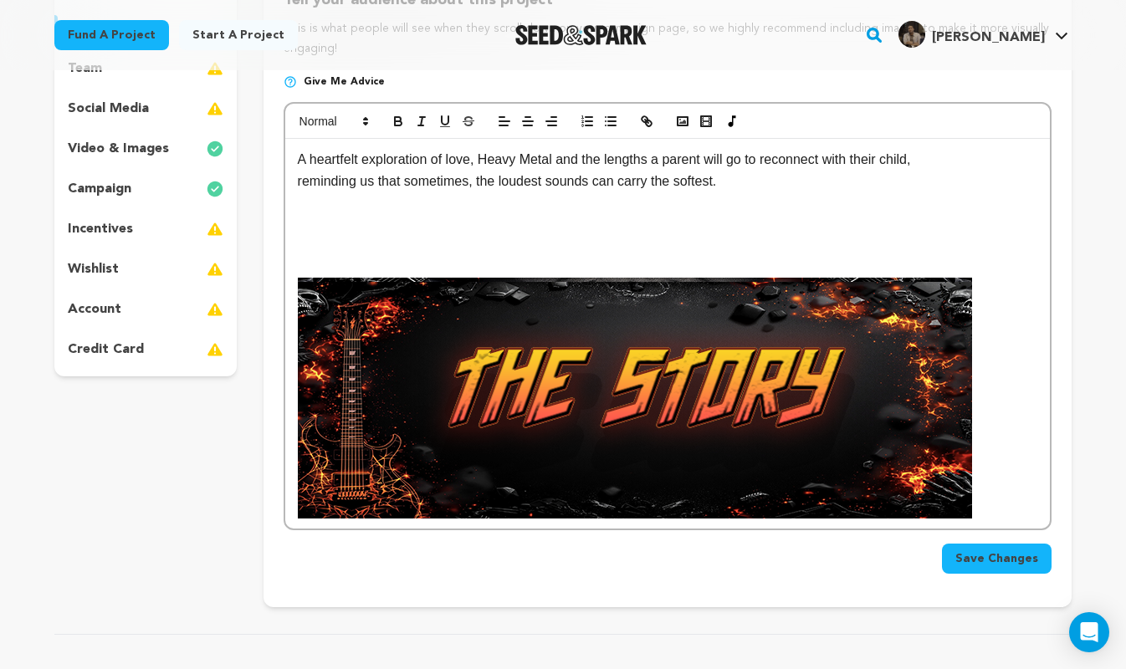
click at [1014, 563] on span "Save Changes" at bounding box center [996, 558] width 83 height 17
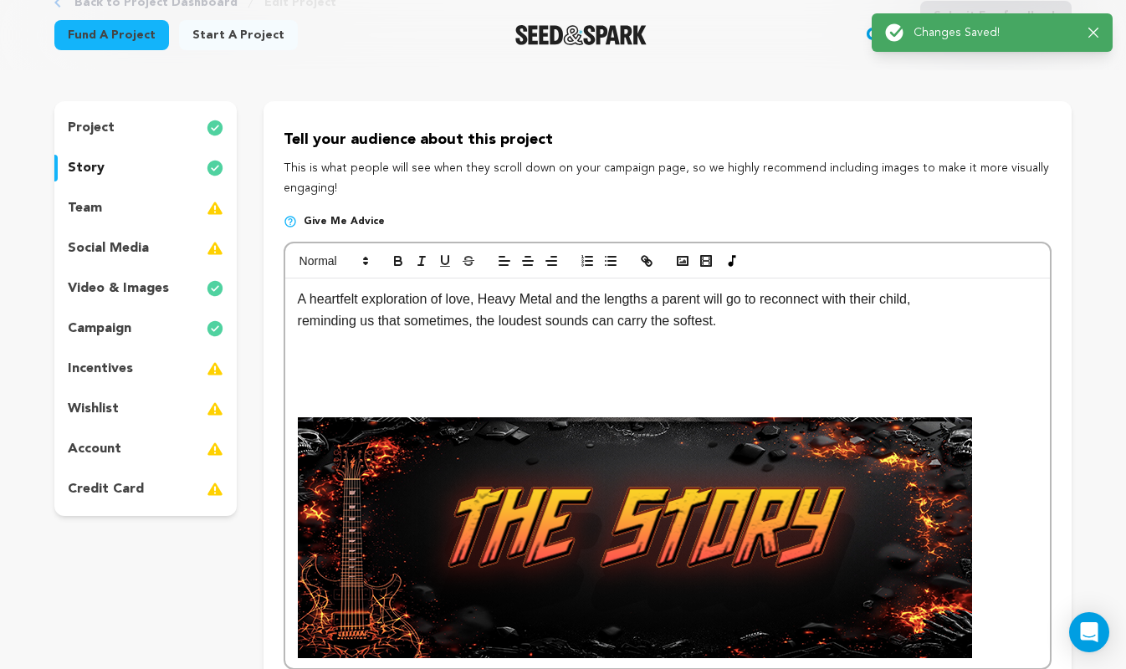
scroll to position [0, 0]
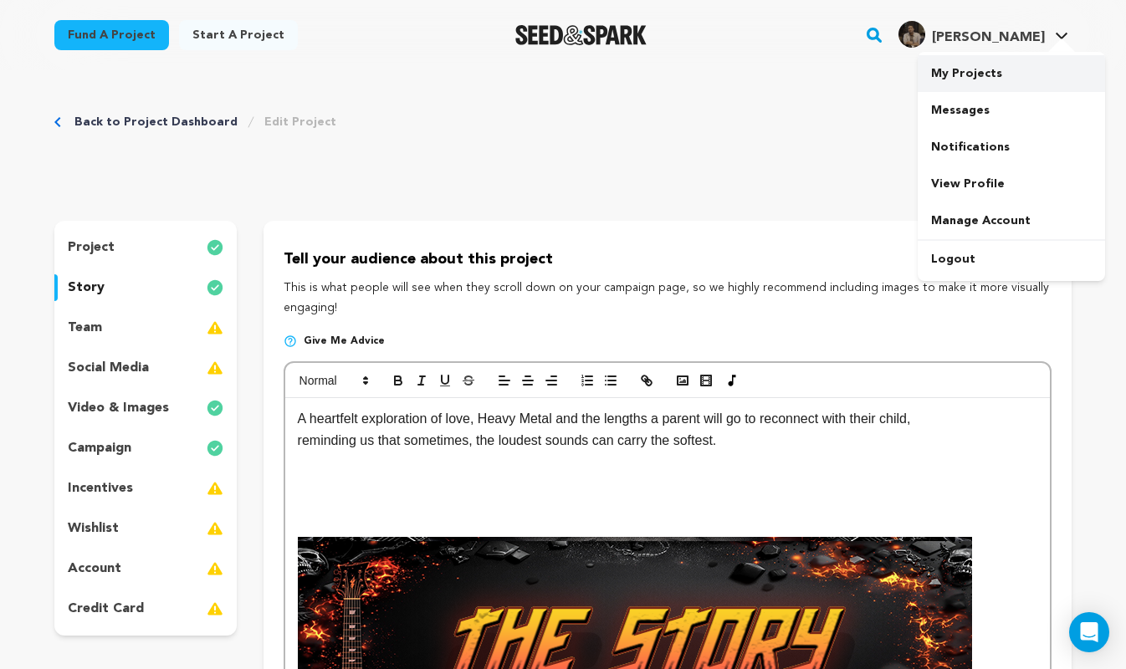
click at [980, 74] on link "My Projects" at bounding box center [1010, 73] width 187 height 37
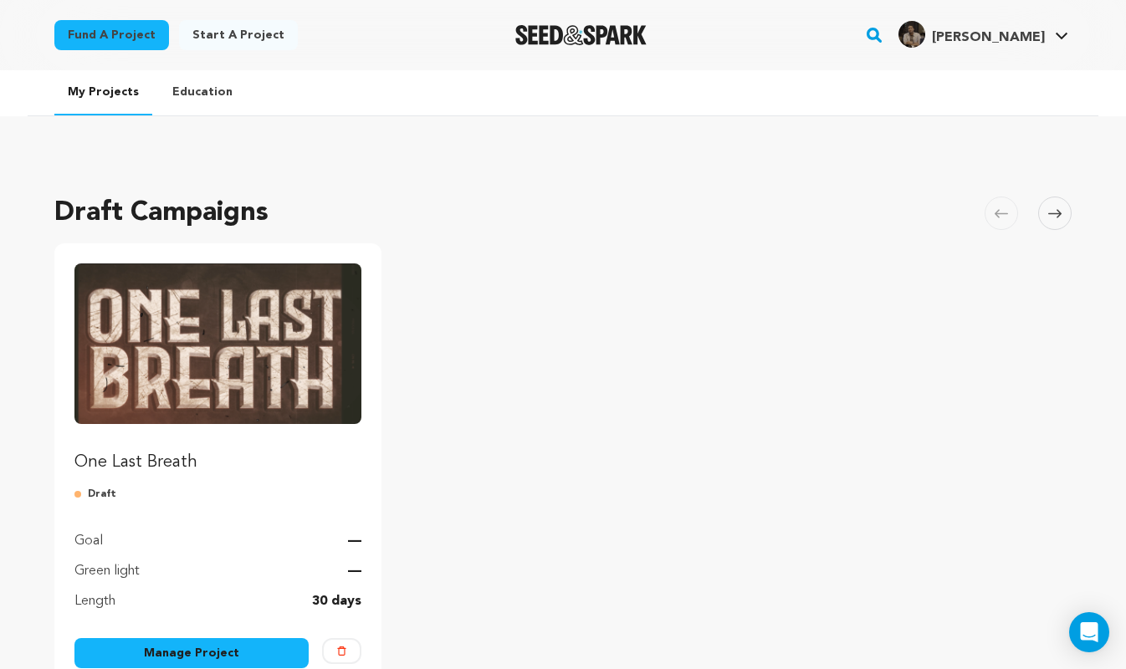
click at [109, 381] on img "Fund One Last Breath" at bounding box center [217, 343] width 287 height 161
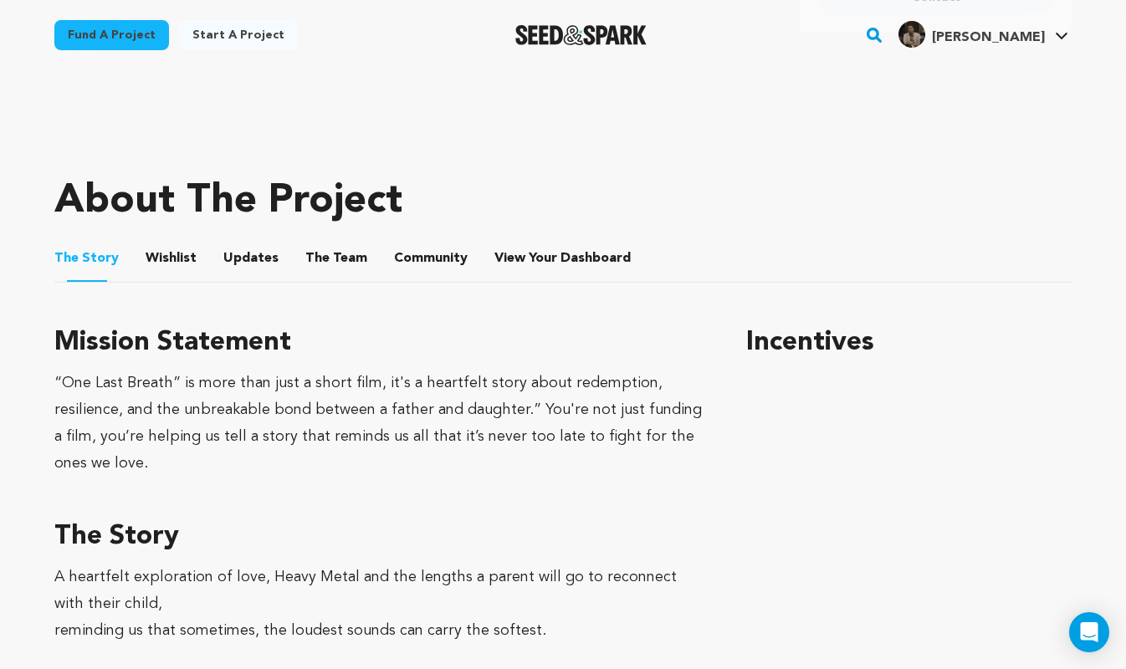
scroll to position [679, 0]
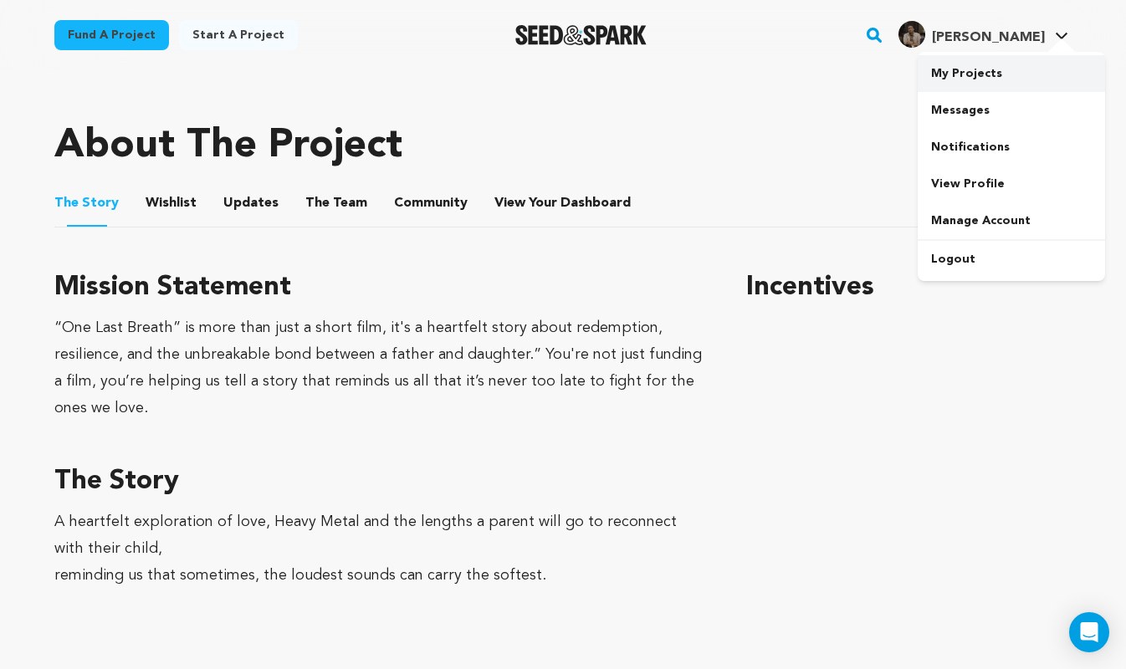
click at [988, 78] on link "My Projects" at bounding box center [1010, 73] width 187 height 37
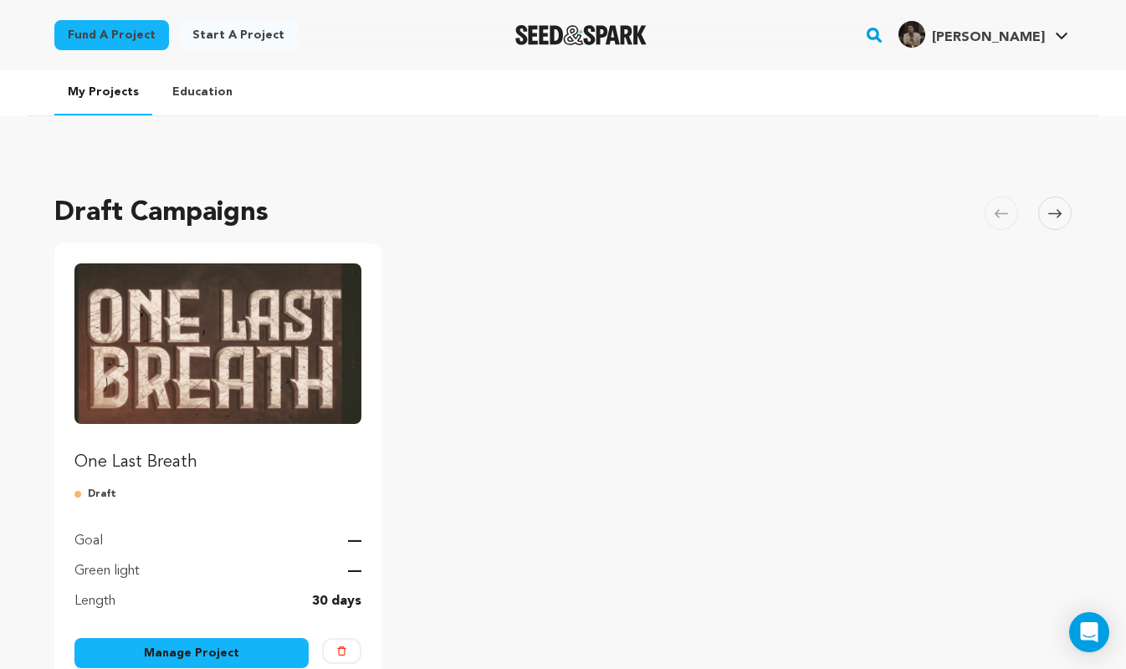
click at [240, 650] on link "Manage Project" at bounding box center [191, 653] width 234 height 30
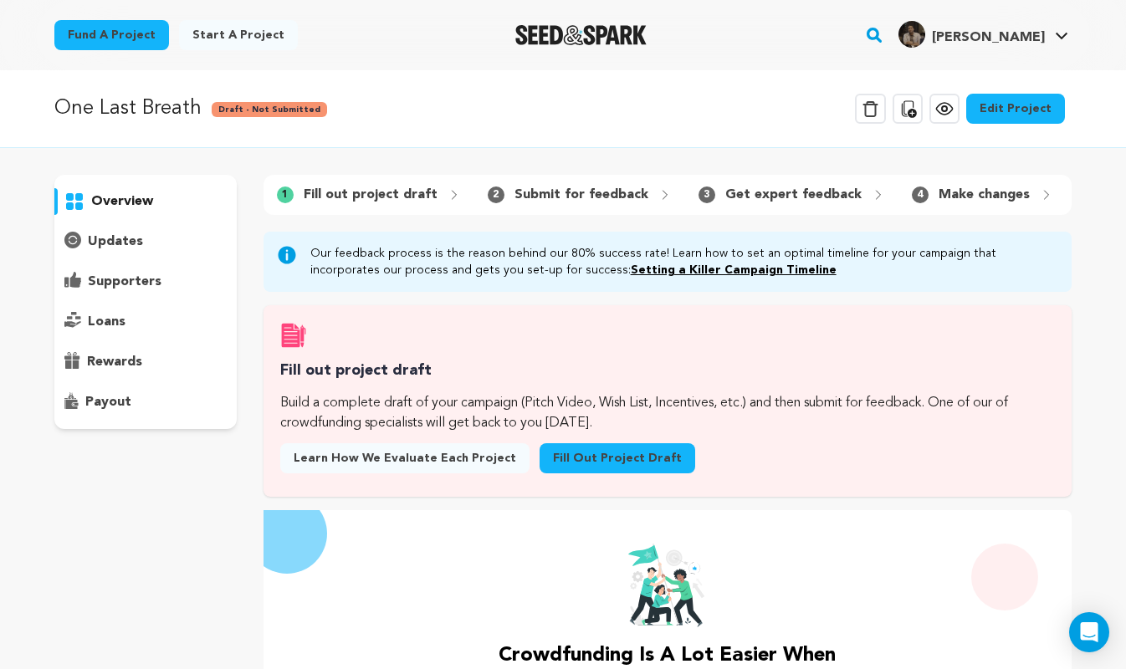
click at [1004, 107] on link "Edit Project" at bounding box center [1015, 109] width 99 height 30
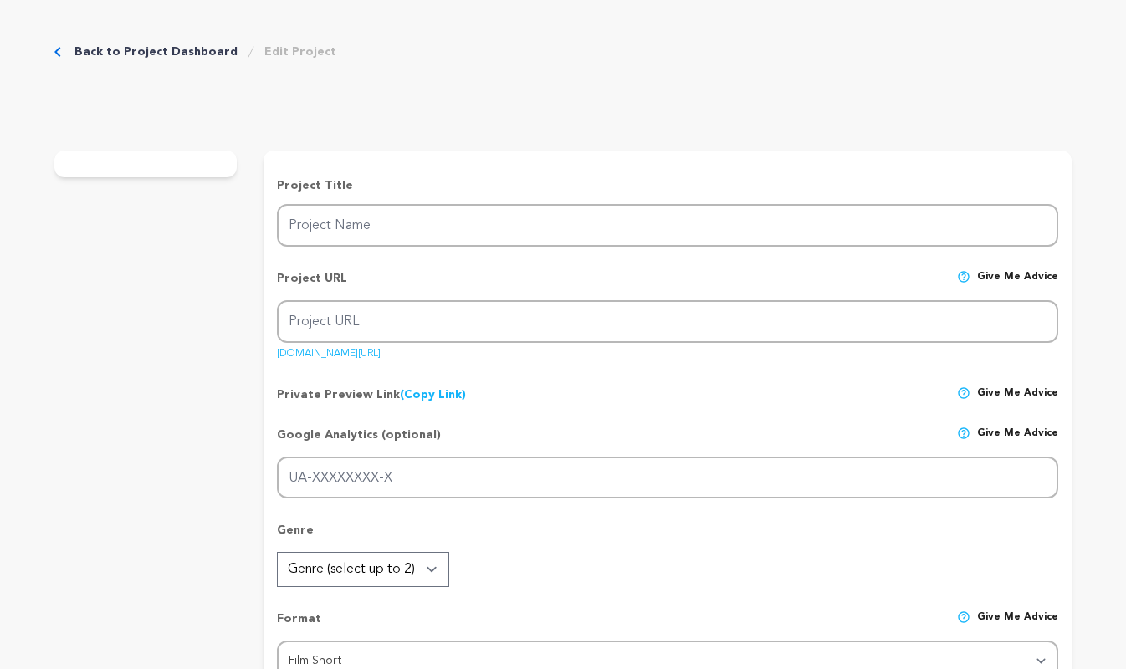
type input "One Last Breath"
type input "one-last-breath"
type input "A heartfelt exploration of love, Heavy Metal and the lengths a parent will go t…"
type textarea "In a heartfelt quest to reconnect with his estranged daughter, a recently divor…"
type textarea "“One Last Breath” is more than just a short film, it's a heartfelt story about …"
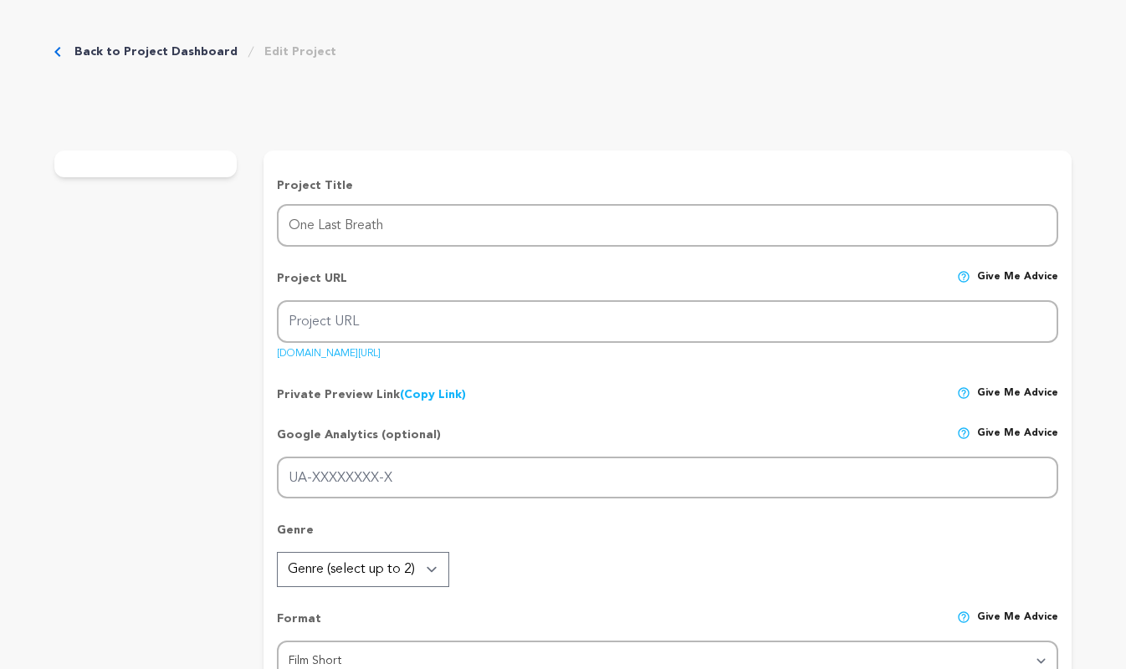
type textarea "Film Independent"
radio input "true"
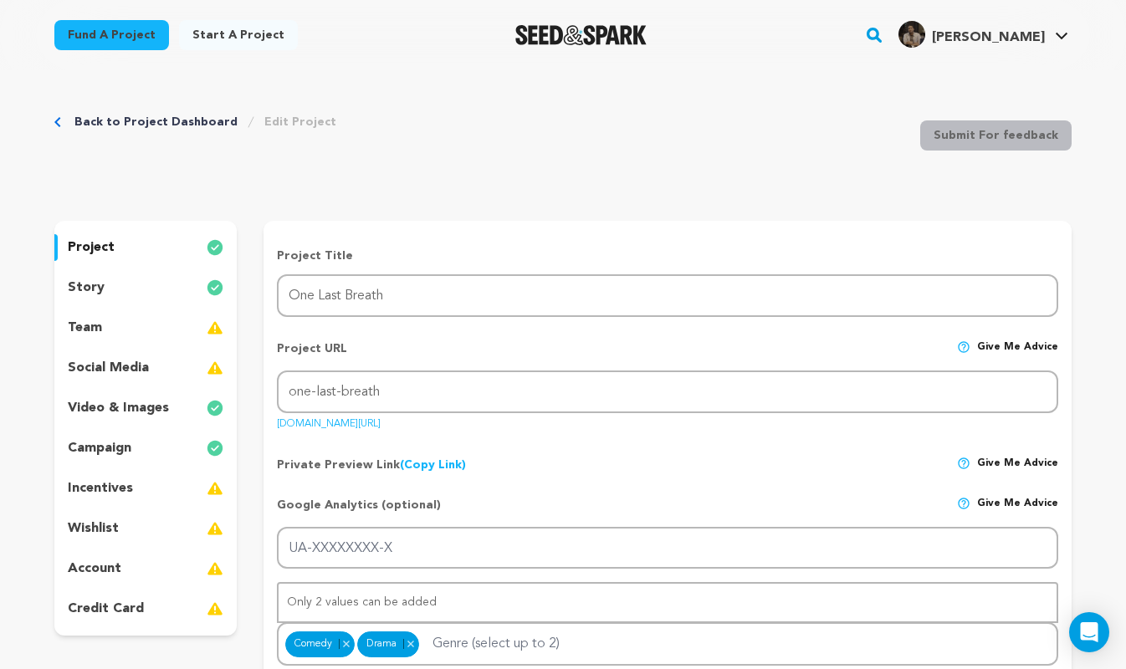
click at [129, 283] on div "story" at bounding box center [145, 287] width 182 height 27
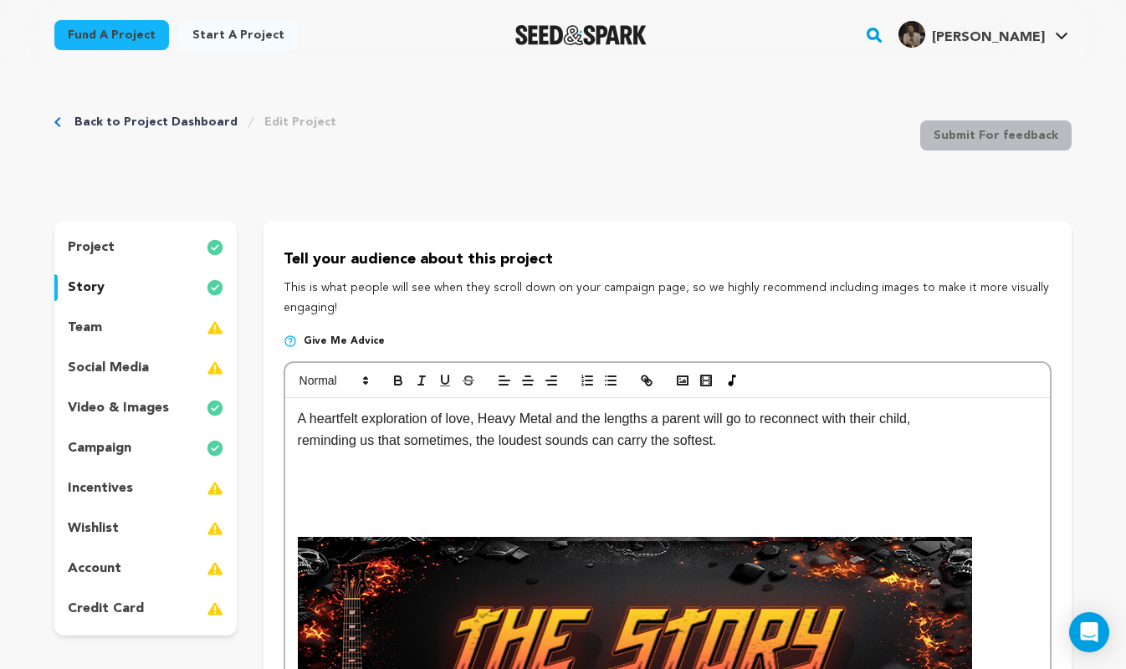
drag, startPoint x: 554, startPoint y: 257, endPoint x: 299, endPoint y: 240, distance: 255.6
click at [299, 240] on div "Tell your audience about this project This is what people will see when they sc…" at bounding box center [667, 544] width 808 height 646
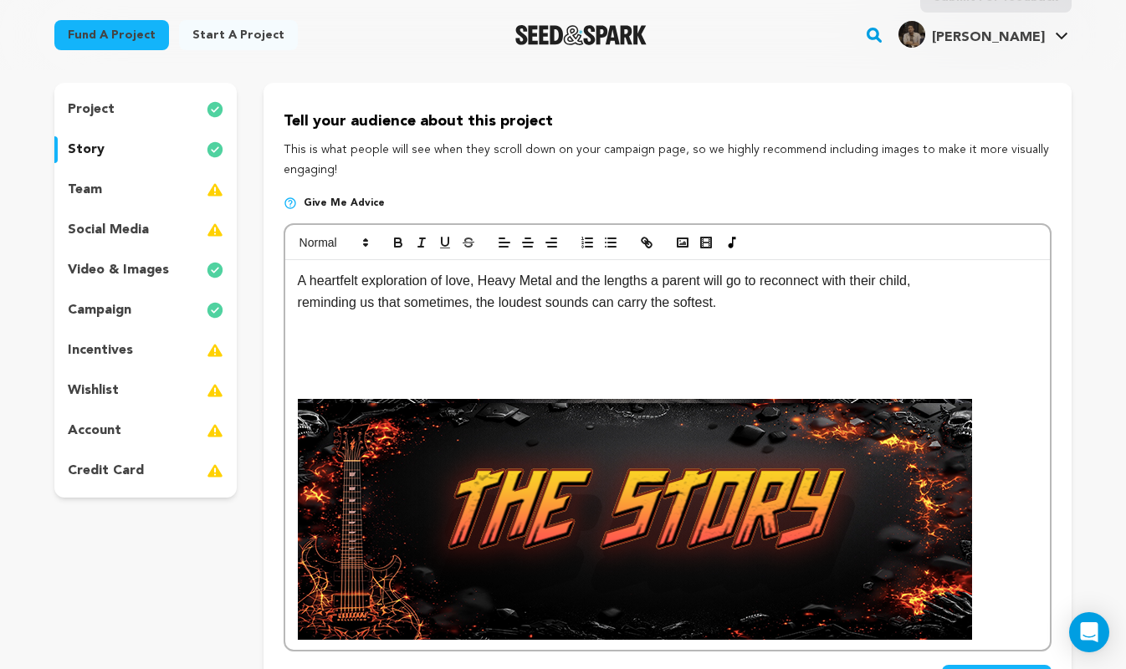
scroll to position [157, 0]
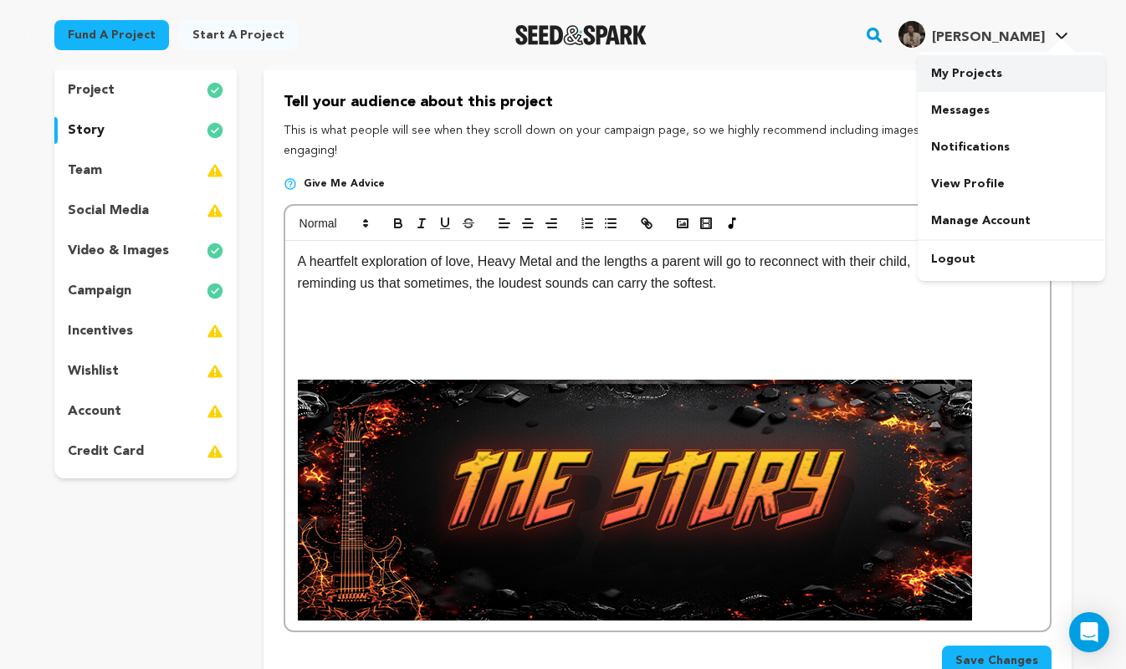
click at [1003, 70] on link "My Projects" at bounding box center [1010, 73] width 187 height 37
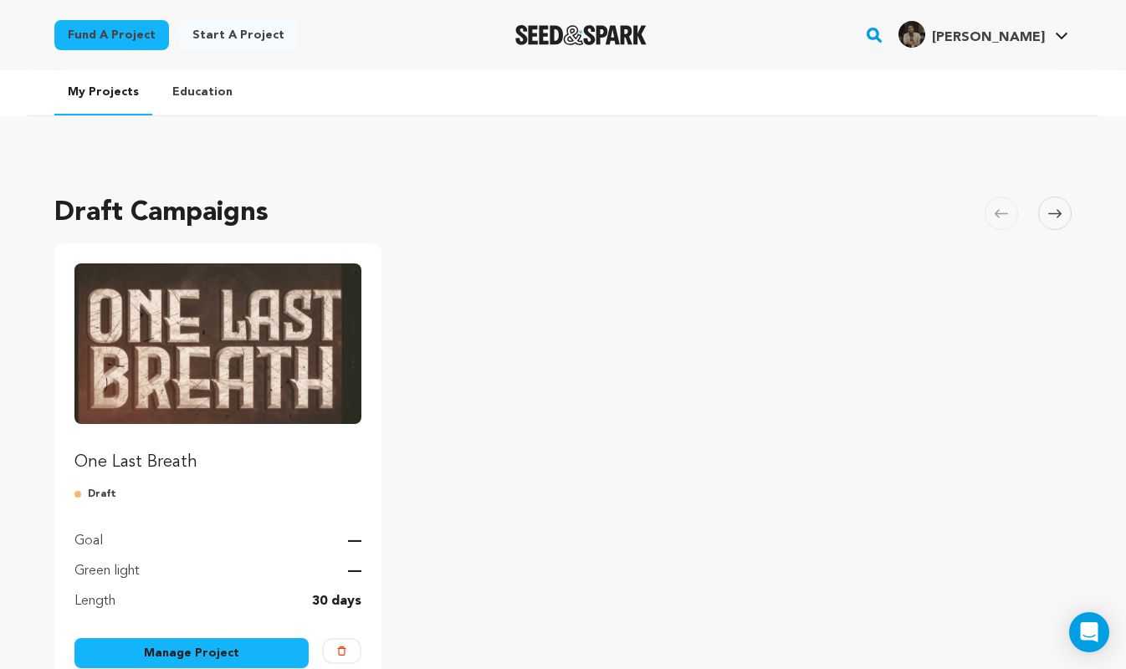
click at [213, 278] on img "Fund One Last Breath" at bounding box center [217, 343] width 287 height 161
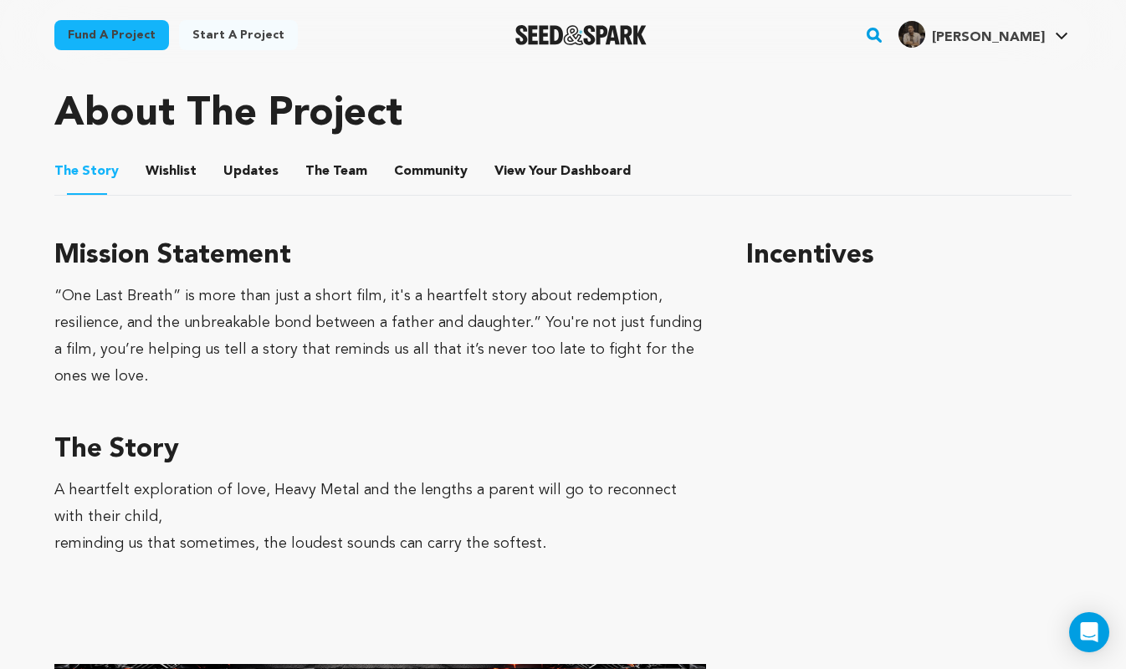
scroll to position [718, 0]
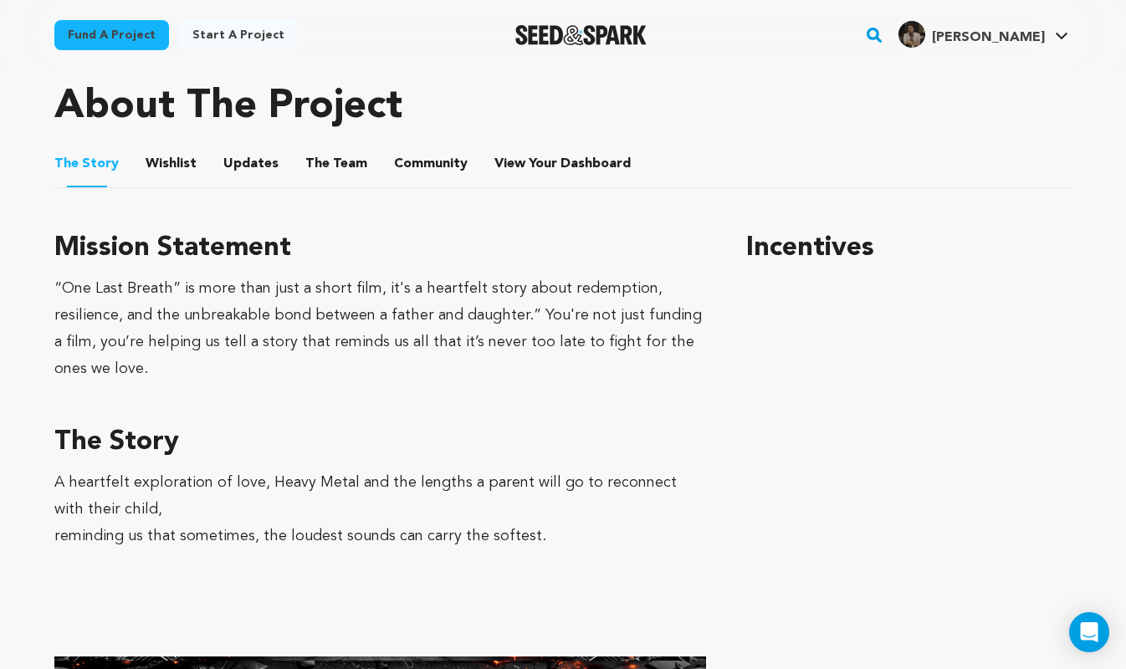
click at [604, 40] on img "Seed&Spark Homepage" at bounding box center [580, 35] width 131 height 20
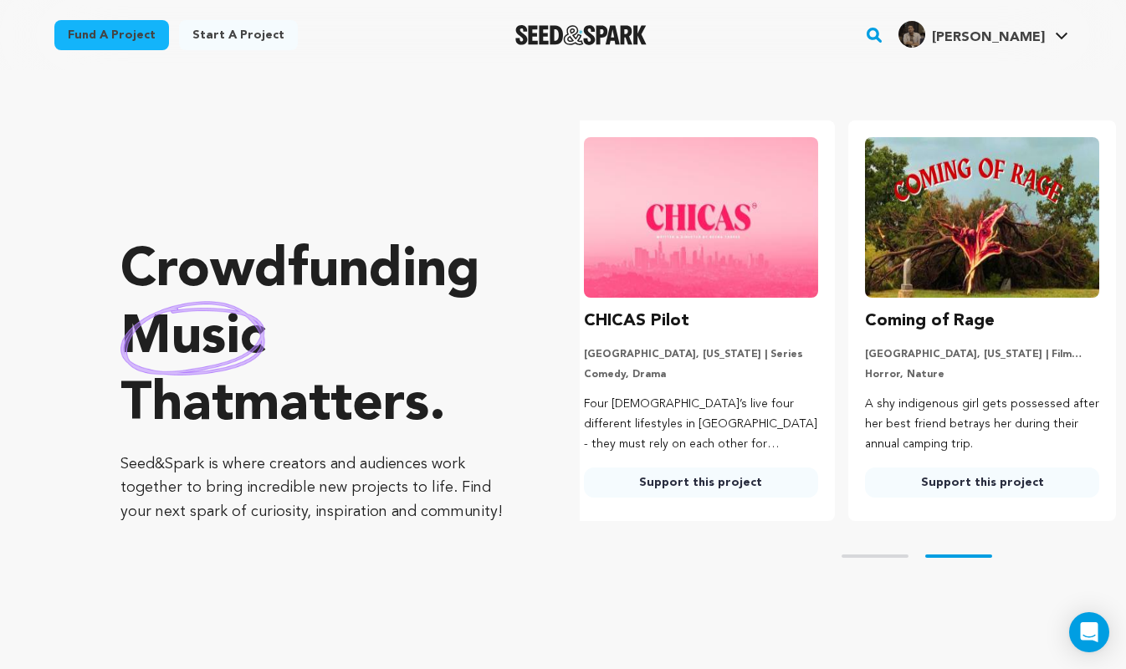
click at [698, 263] on img at bounding box center [701, 217] width 234 height 161
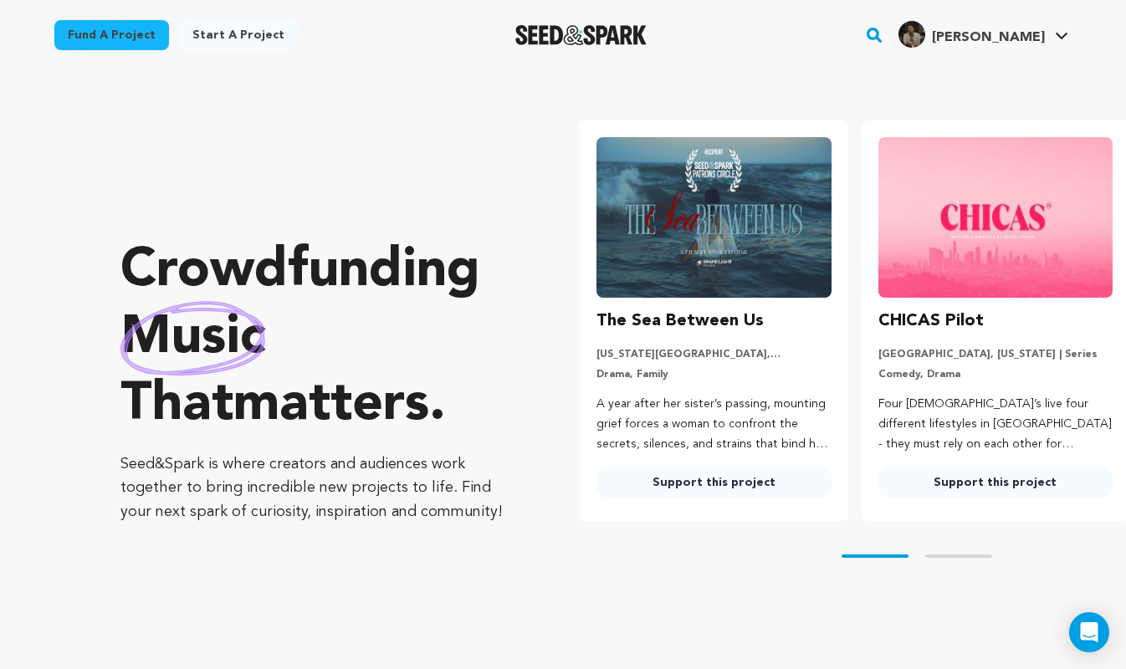
click at [692, 188] on img at bounding box center [713, 217] width 234 height 161
click at [720, 467] on div "The Sea Between Us New York City, New York | Film Short Drama, Family A year af…" at bounding box center [713, 403] width 234 height 190
click at [714, 483] on link "Support this project" at bounding box center [713, 483] width 234 height 30
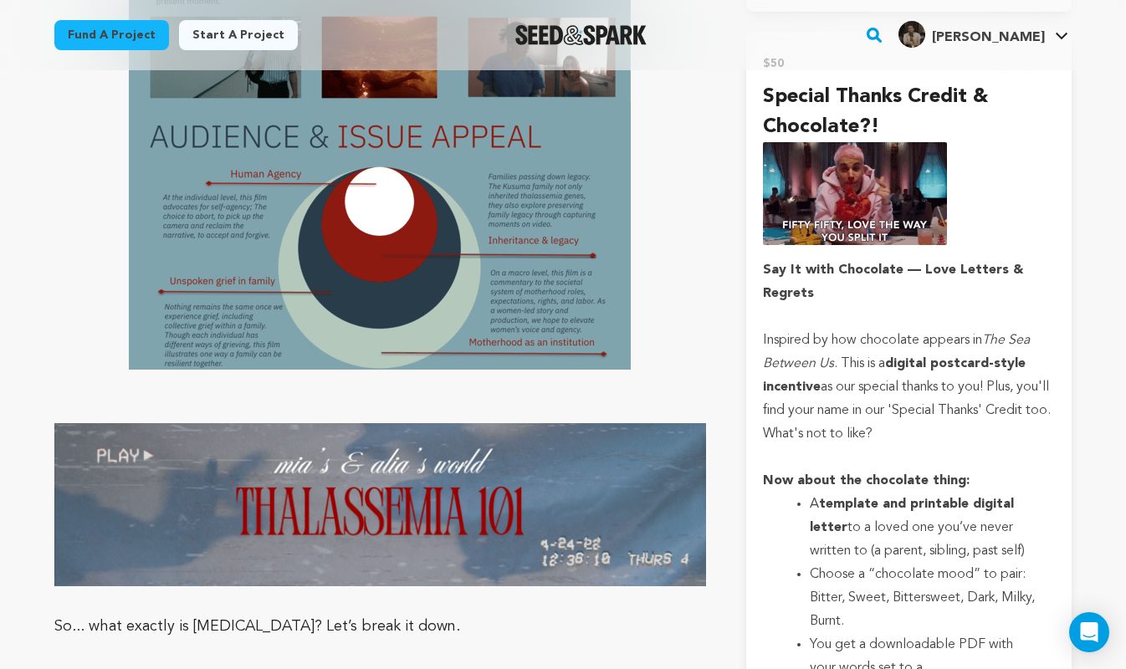
scroll to position [3043, 0]
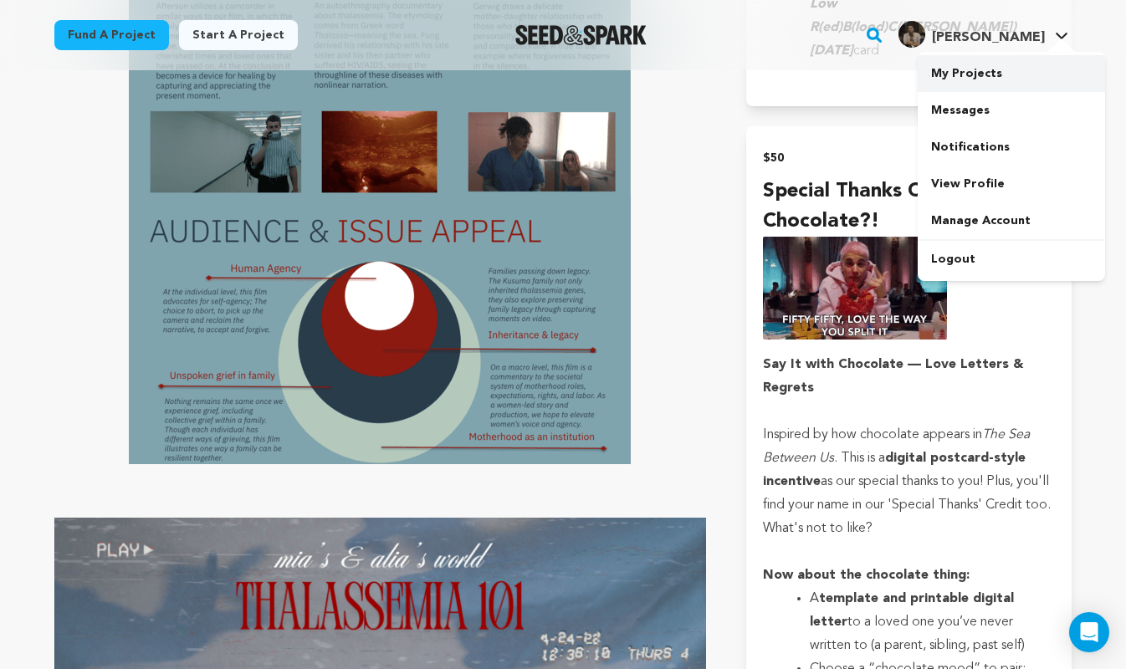
click at [976, 65] on link "My Projects" at bounding box center [1010, 73] width 187 height 37
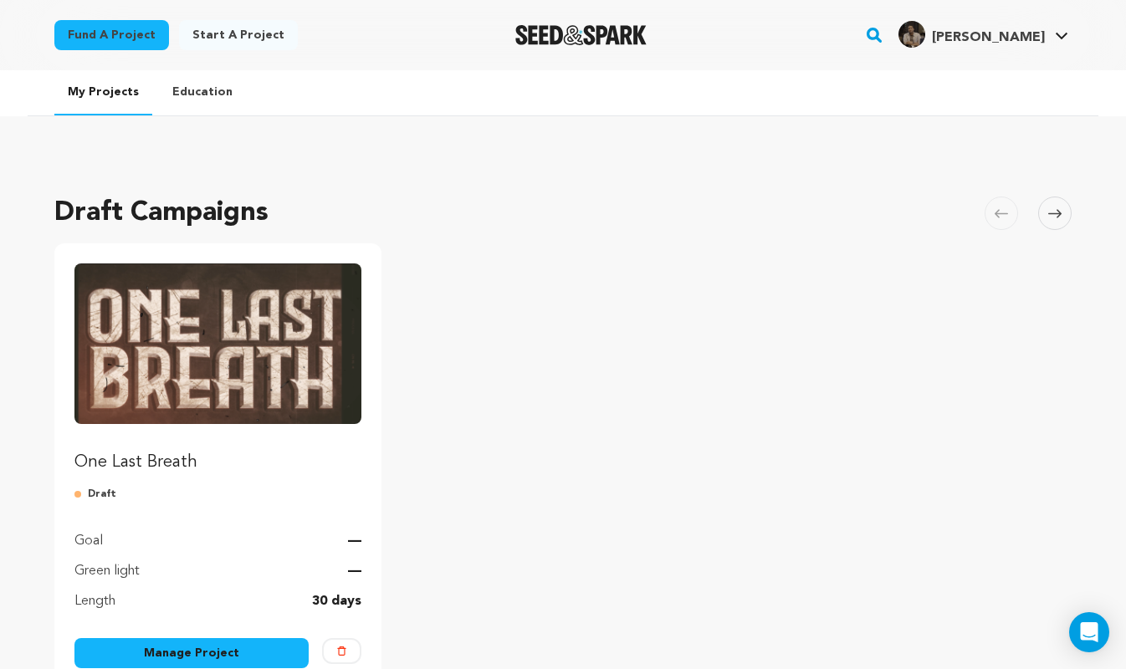
click at [217, 646] on link "Manage Project" at bounding box center [191, 653] width 234 height 30
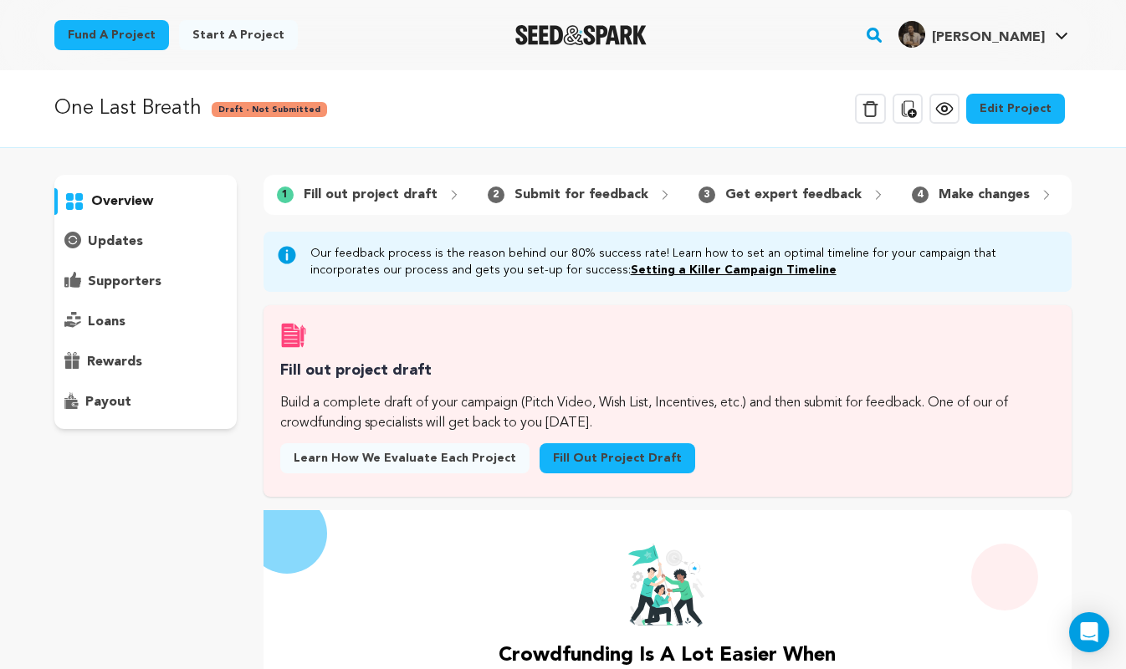
click at [1014, 113] on link "Edit Project" at bounding box center [1015, 109] width 99 height 30
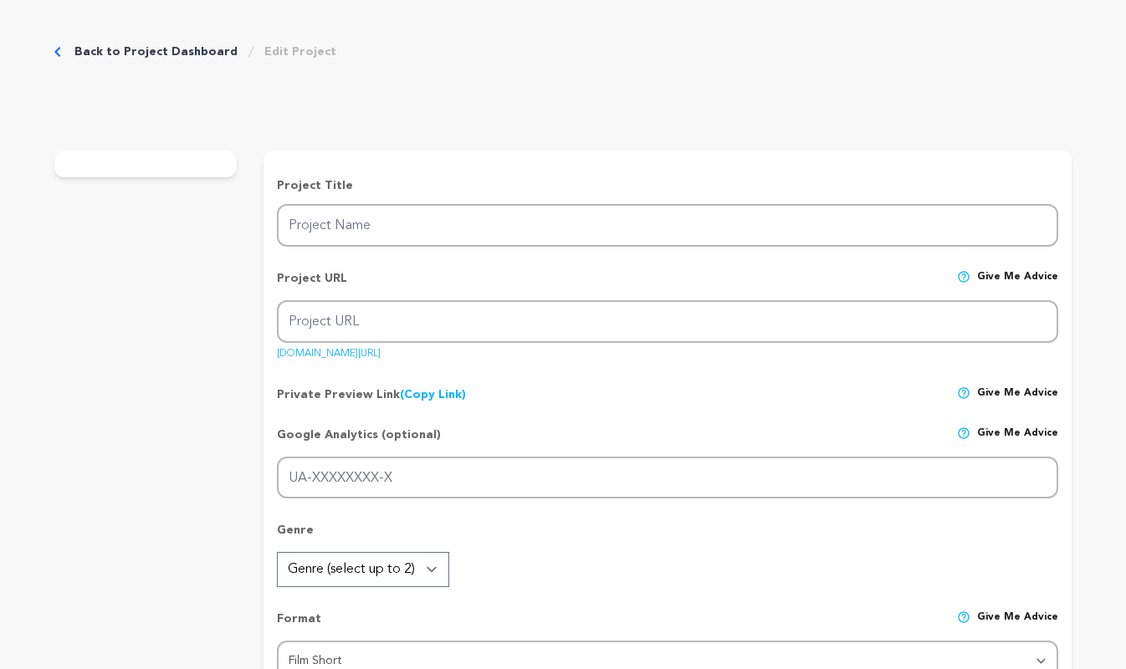
type input "One Last Breath"
type input "one-last-breath"
type input "A heartfelt exploration of love, Heavy Metal and the lengths a parent will go t…"
type textarea "In a heartfelt quest to reconnect with his estranged daughter, a recently divor…"
type textarea "“One Last Breath” is more than just a short film, it's a heartfelt story about …"
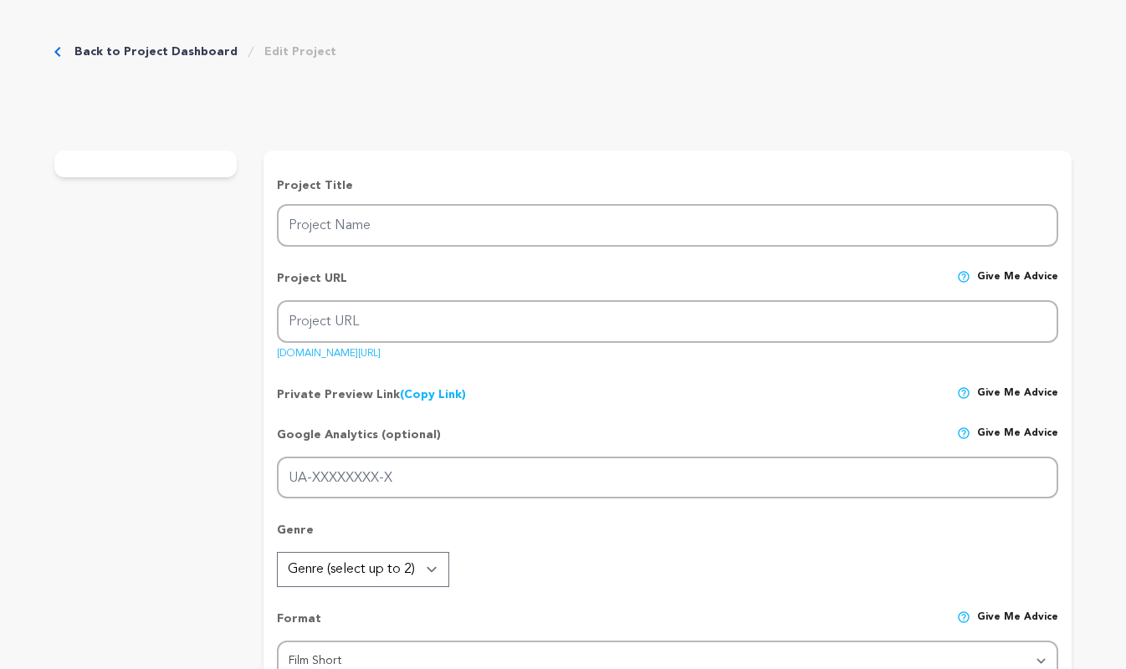
type textarea "Film Independent"
radio input "true"
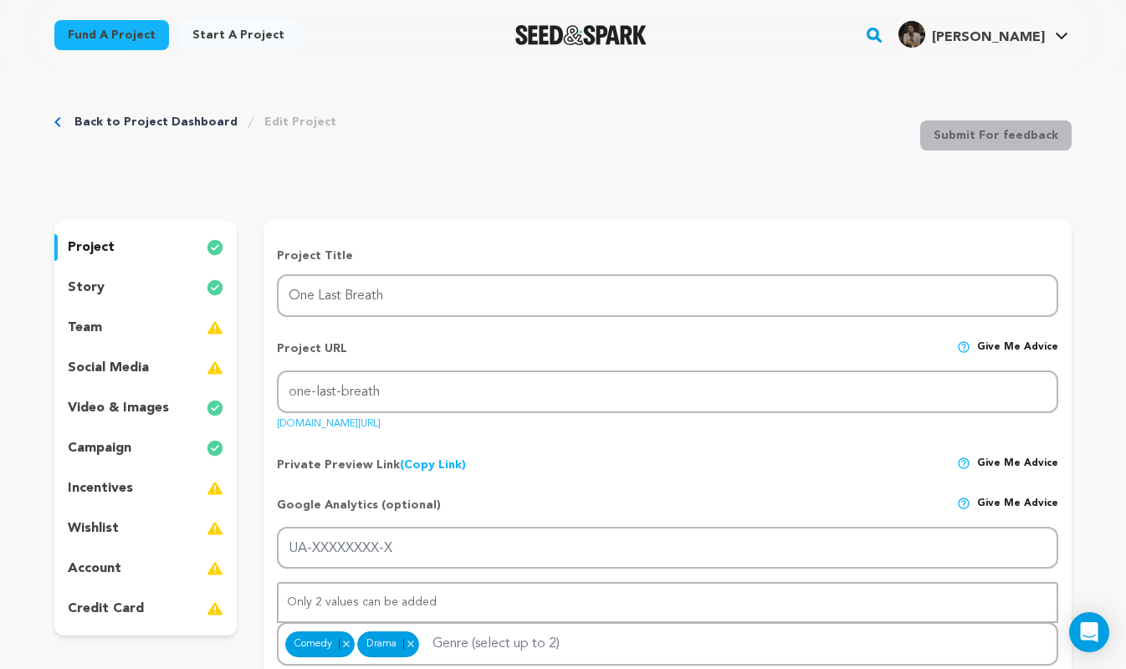
click at [113, 287] on div "story" at bounding box center [145, 287] width 182 height 27
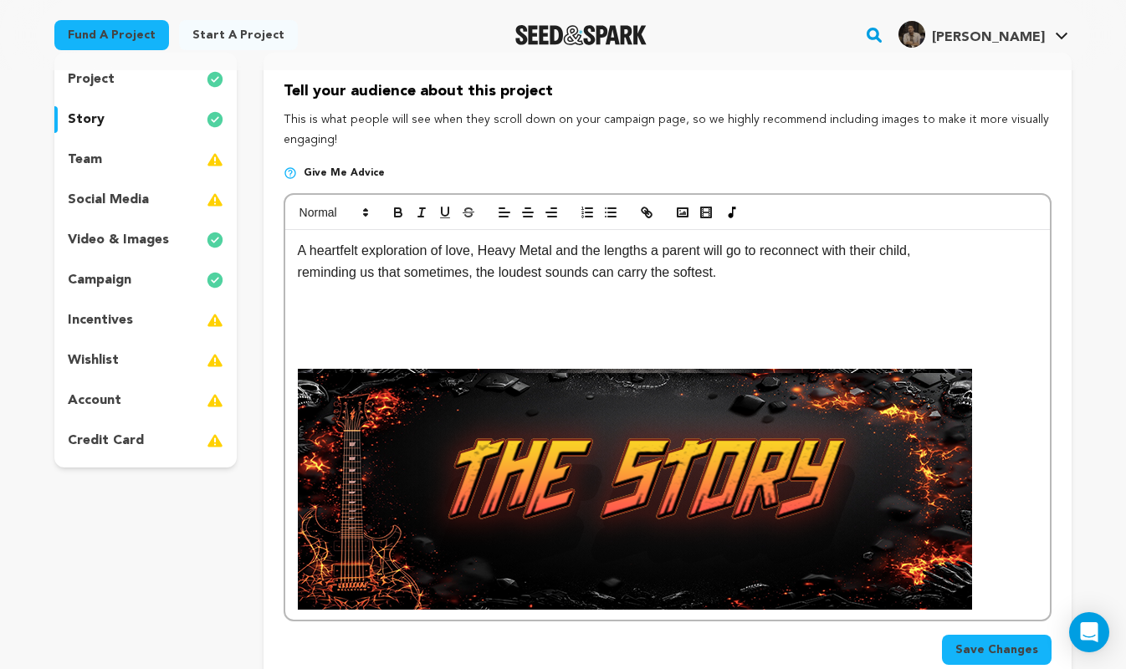
scroll to position [181, 0]
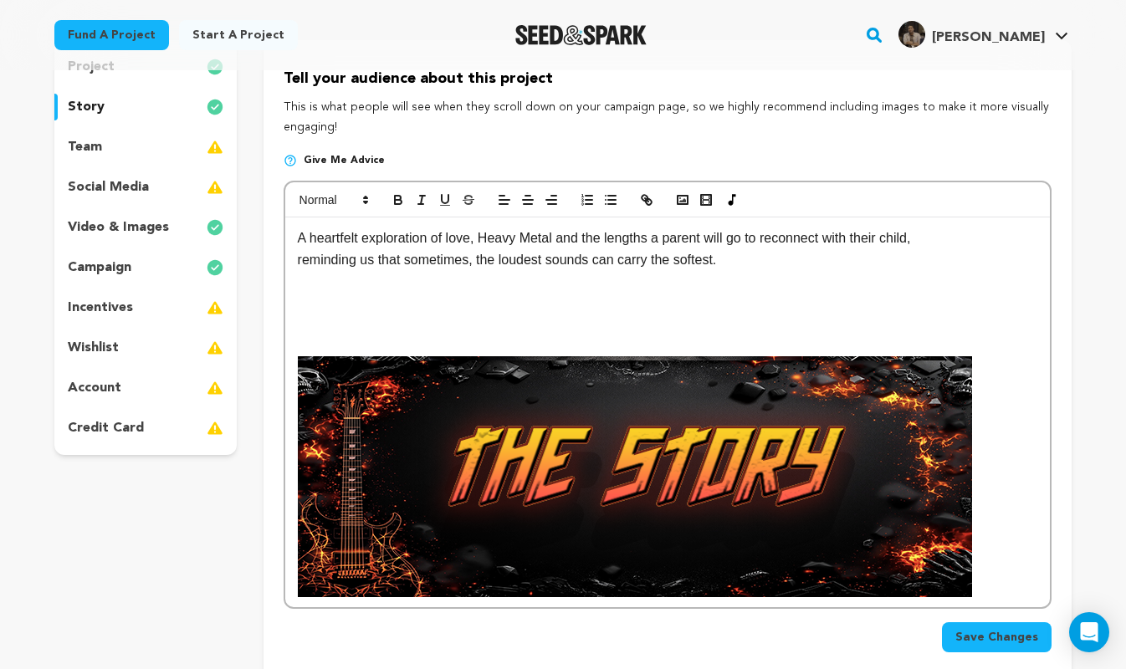
click at [621, 449] on img at bounding box center [635, 476] width 674 height 241
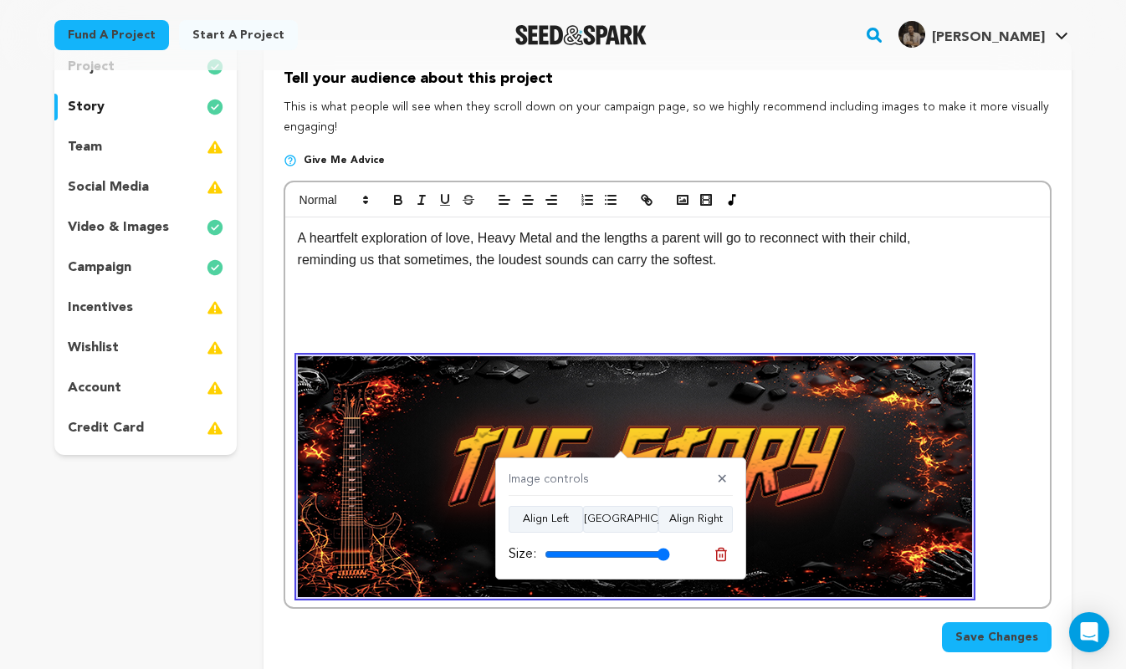
drag, startPoint x: 664, startPoint y: 553, endPoint x: 718, endPoint y: 554, distance: 53.5
click at [670, 554] on input "range" at bounding box center [606, 554] width 125 height 13
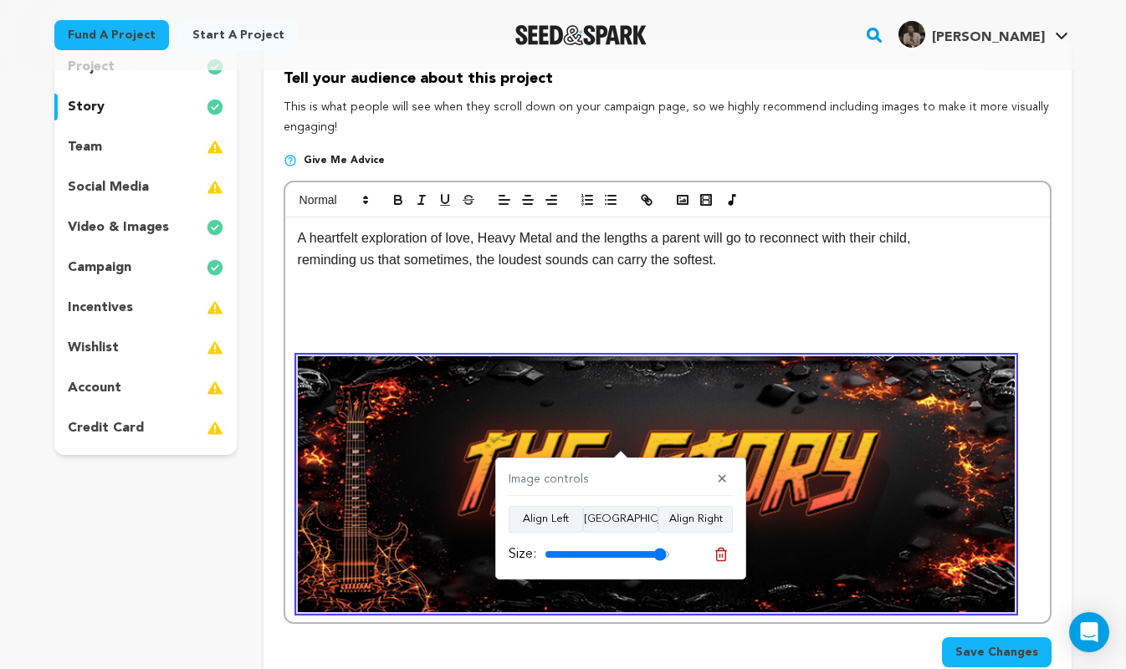
type input "100"
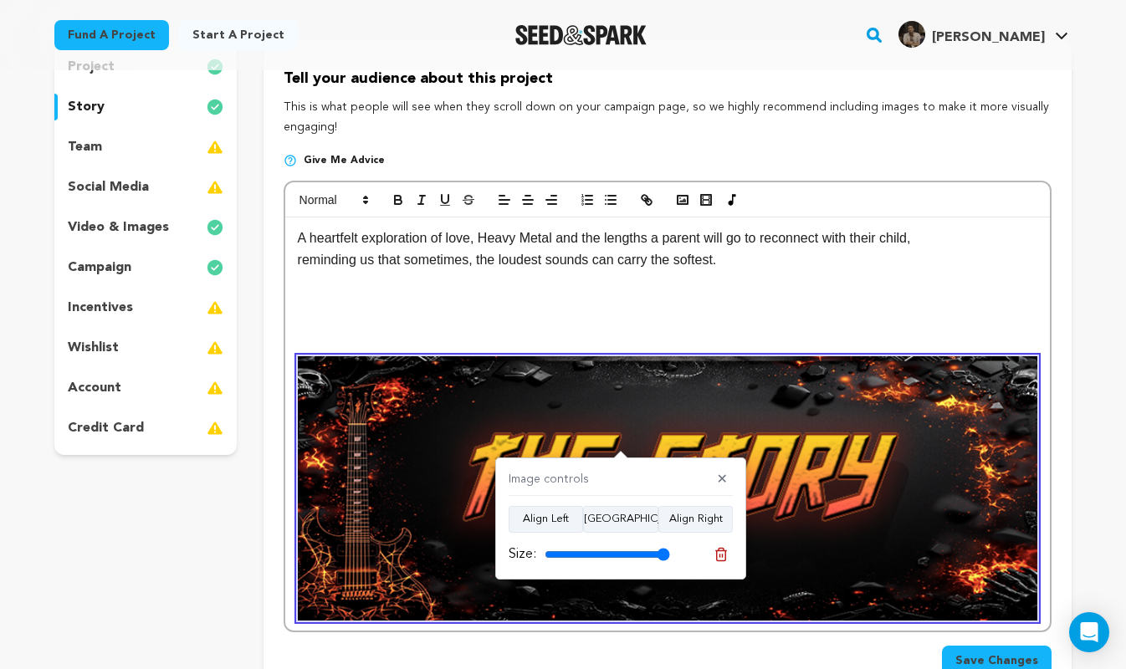
drag, startPoint x: 658, startPoint y: 557, endPoint x: 697, endPoint y: 560, distance: 38.6
click at [670, 560] on input "range" at bounding box center [606, 554] width 125 height 13
click at [716, 557] on icon at bounding box center [721, 554] width 12 height 13
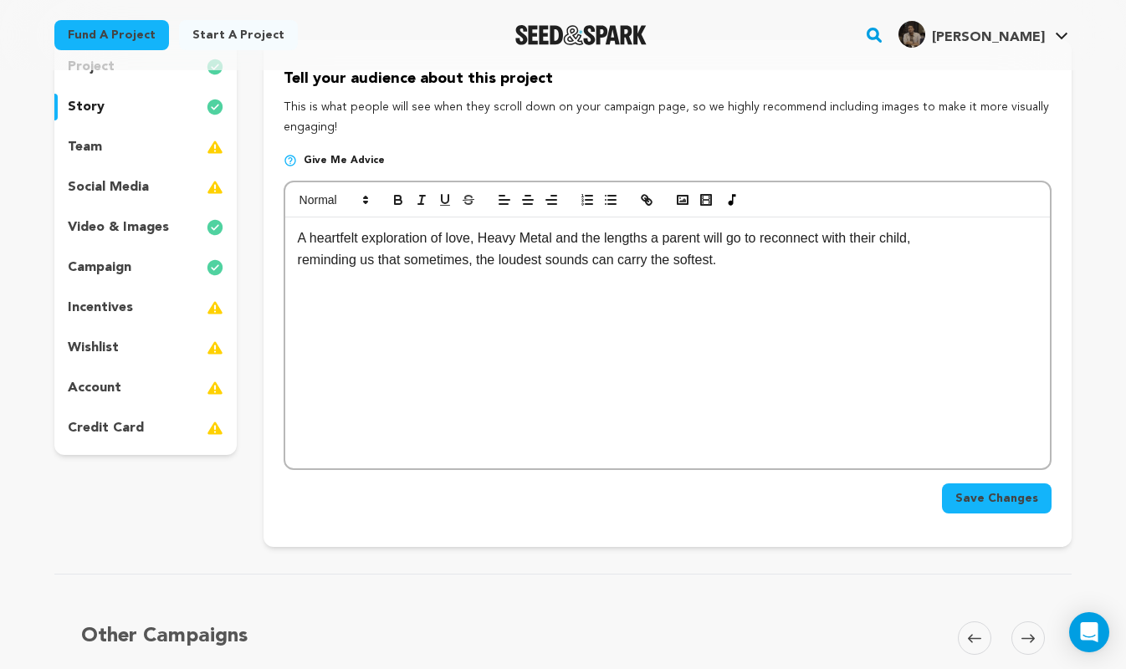
click at [495, 401] on div "A heartfelt exploration of love, Heavy Metal and the lengths a parent will go t…" at bounding box center [667, 342] width 764 height 251
click at [684, 204] on rect "button" at bounding box center [682, 200] width 10 height 8
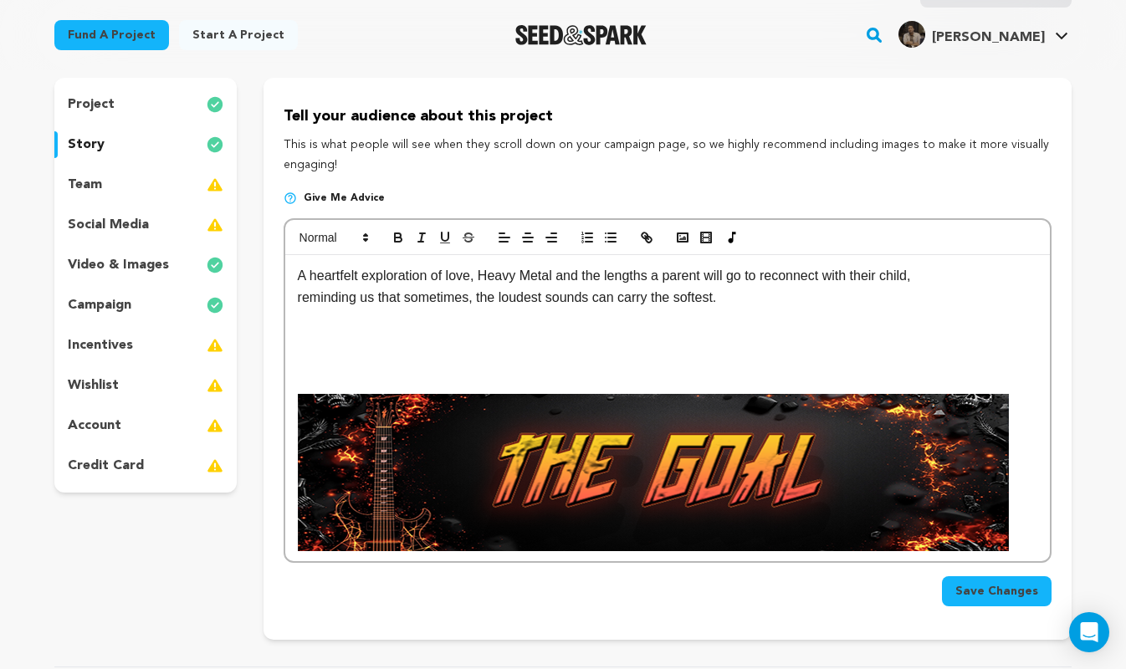
scroll to position [135, 0]
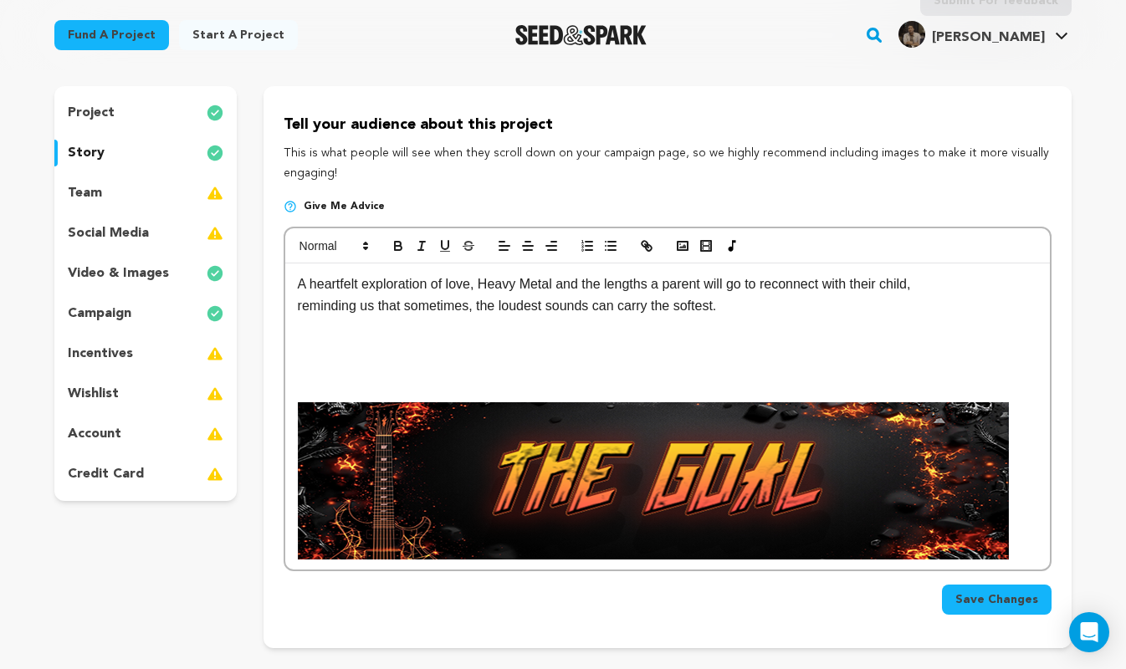
click at [996, 604] on span "Save Changes" at bounding box center [996, 599] width 83 height 17
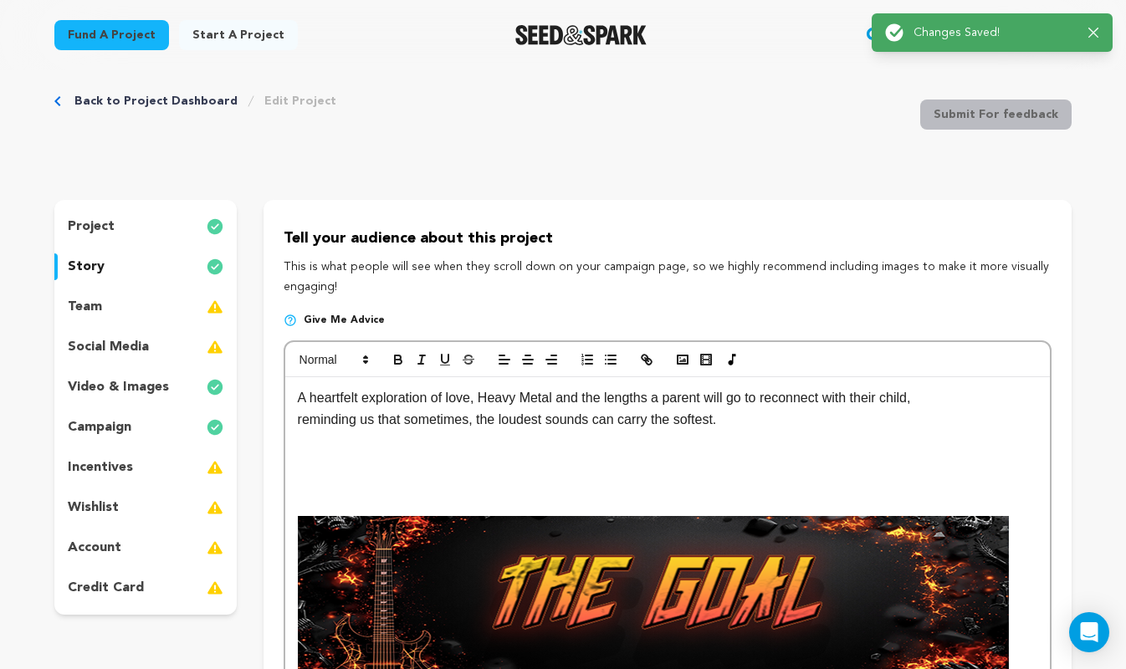
scroll to position [0, 0]
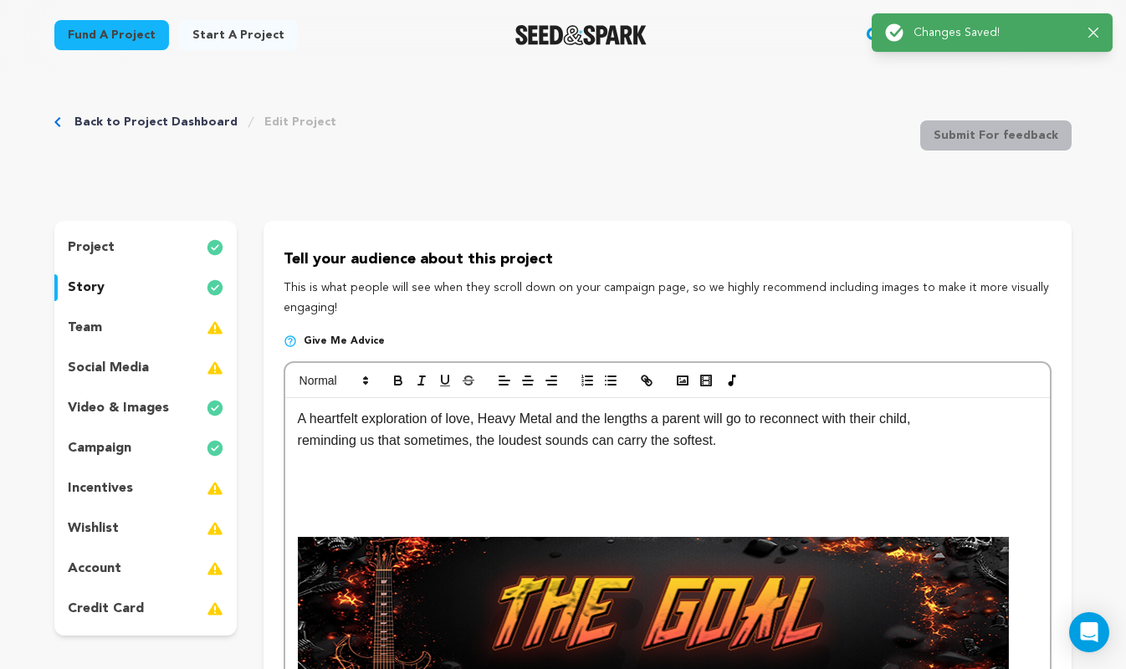
click at [116, 244] on div "project" at bounding box center [145, 247] width 182 height 27
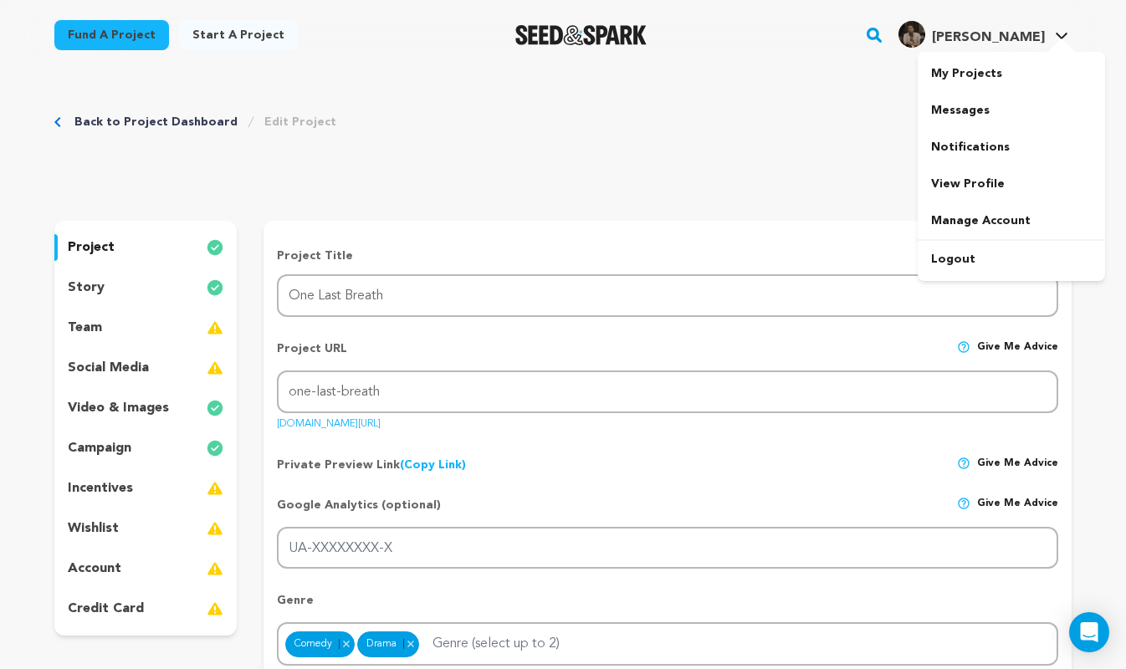
click at [1030, 29] on h4 "[PERSON_NAME]" at bounding box center [988, 38] width 113 height 20
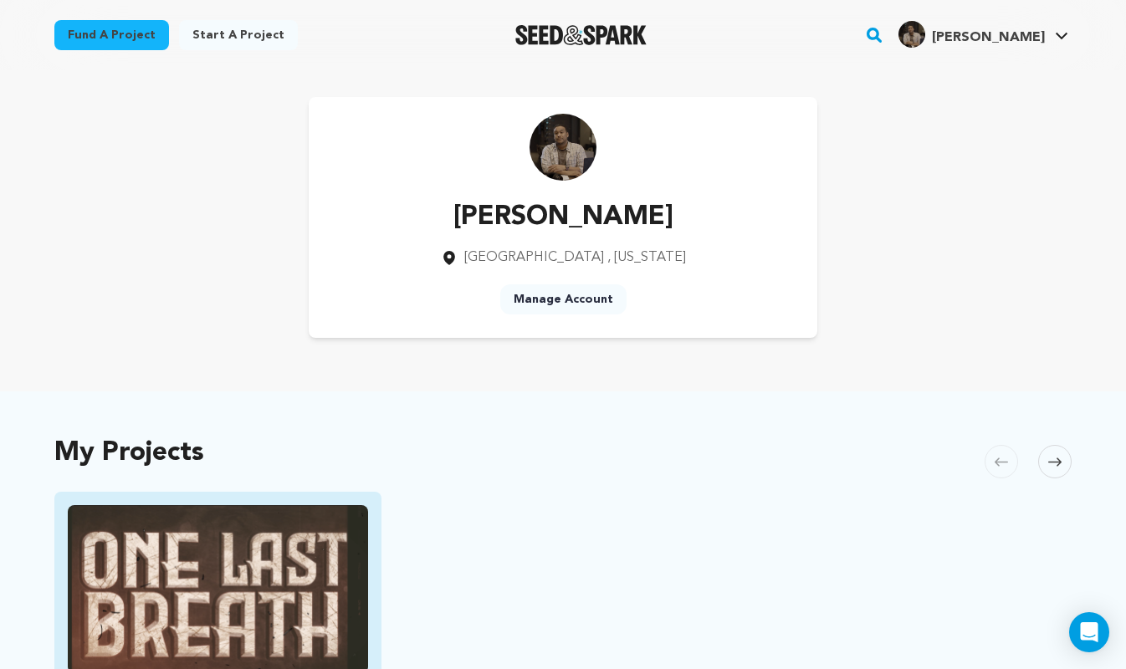
click at [310, 563] on img "Fund One Last Breath" at bounding box center [218, 589] width 300 height 168
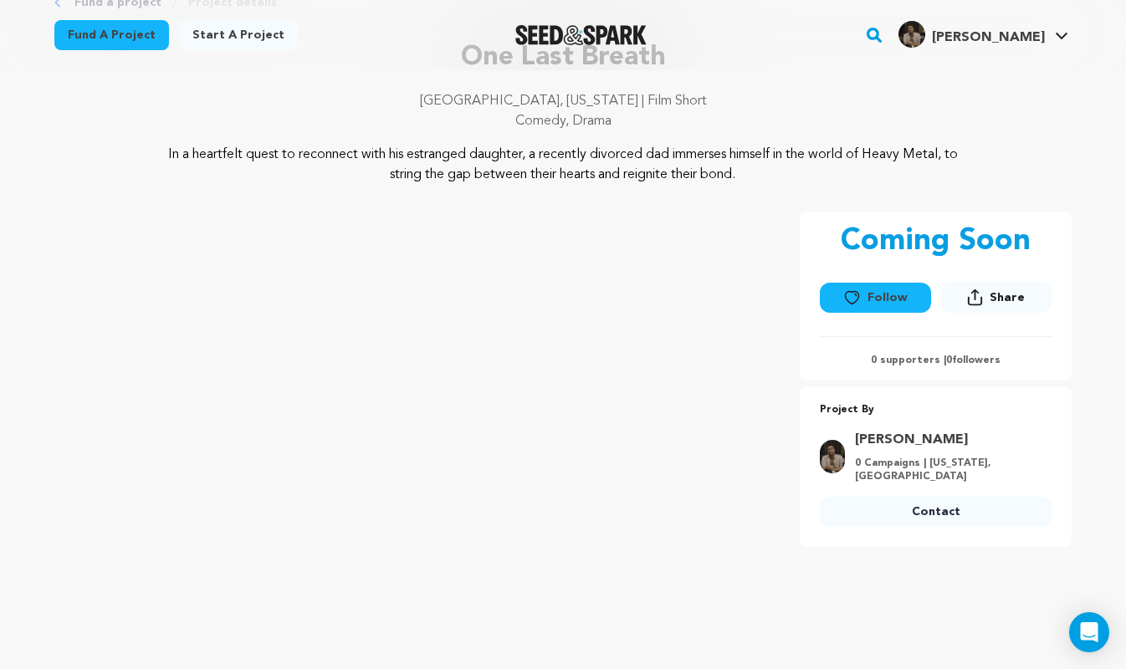
scroll to position [115, 0]
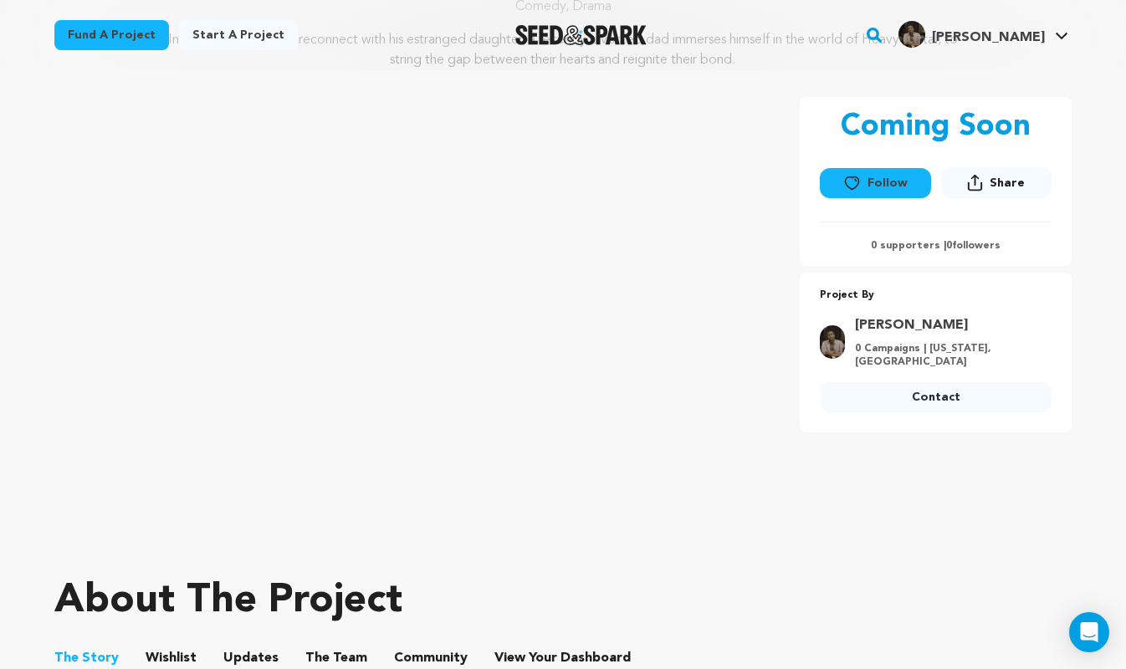
scroll to position [227, 0]
